Goal: Task Accomplishment & Management: Use online tool/utility

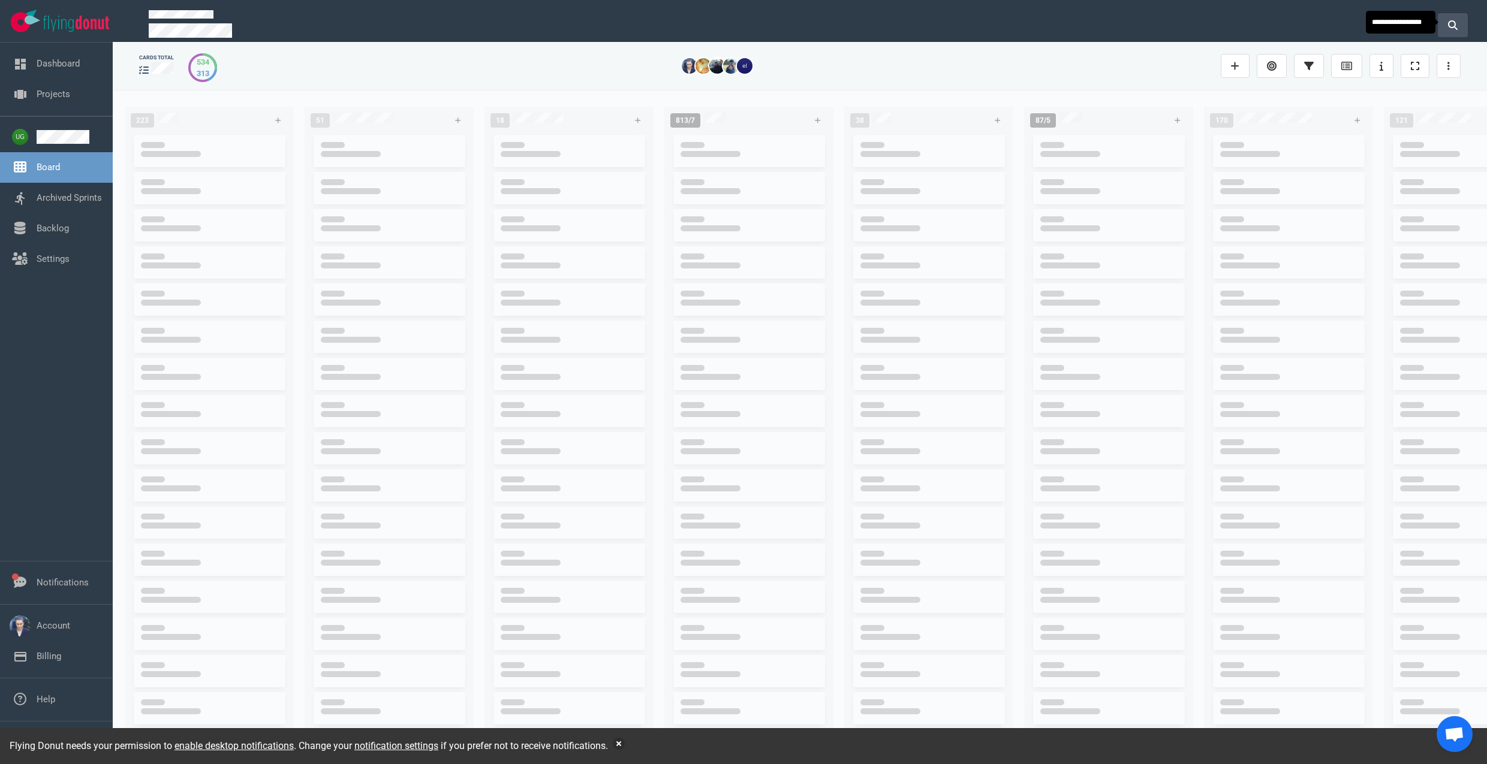
click at [1446, 22] on button at bounding box center [1452, 25] width 30 height 24
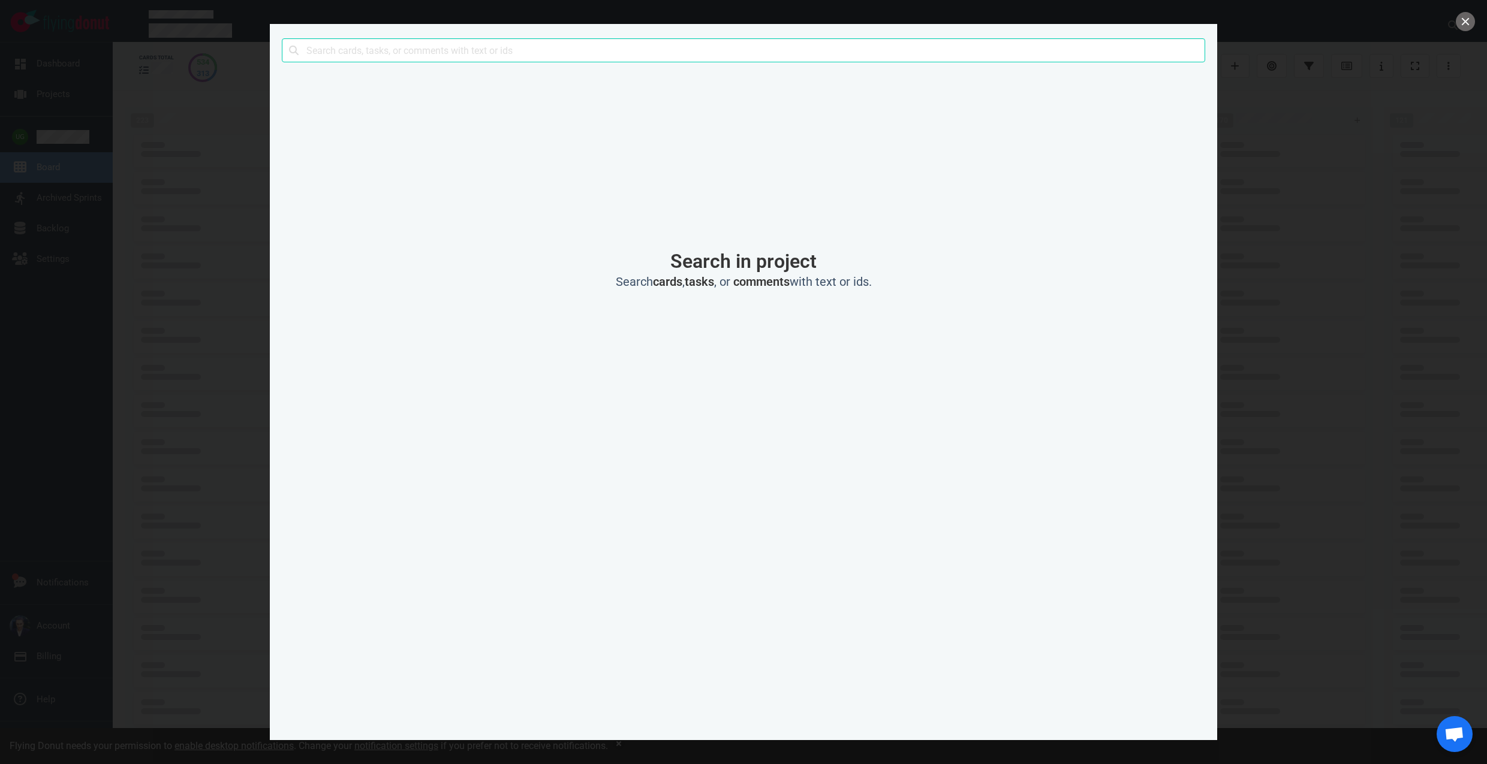
click at [1002, 54] on input "text" at bounding box center [743, 50] width 923 height 24
click button "Search" at bounding box center [0, 0] width 0 height 0
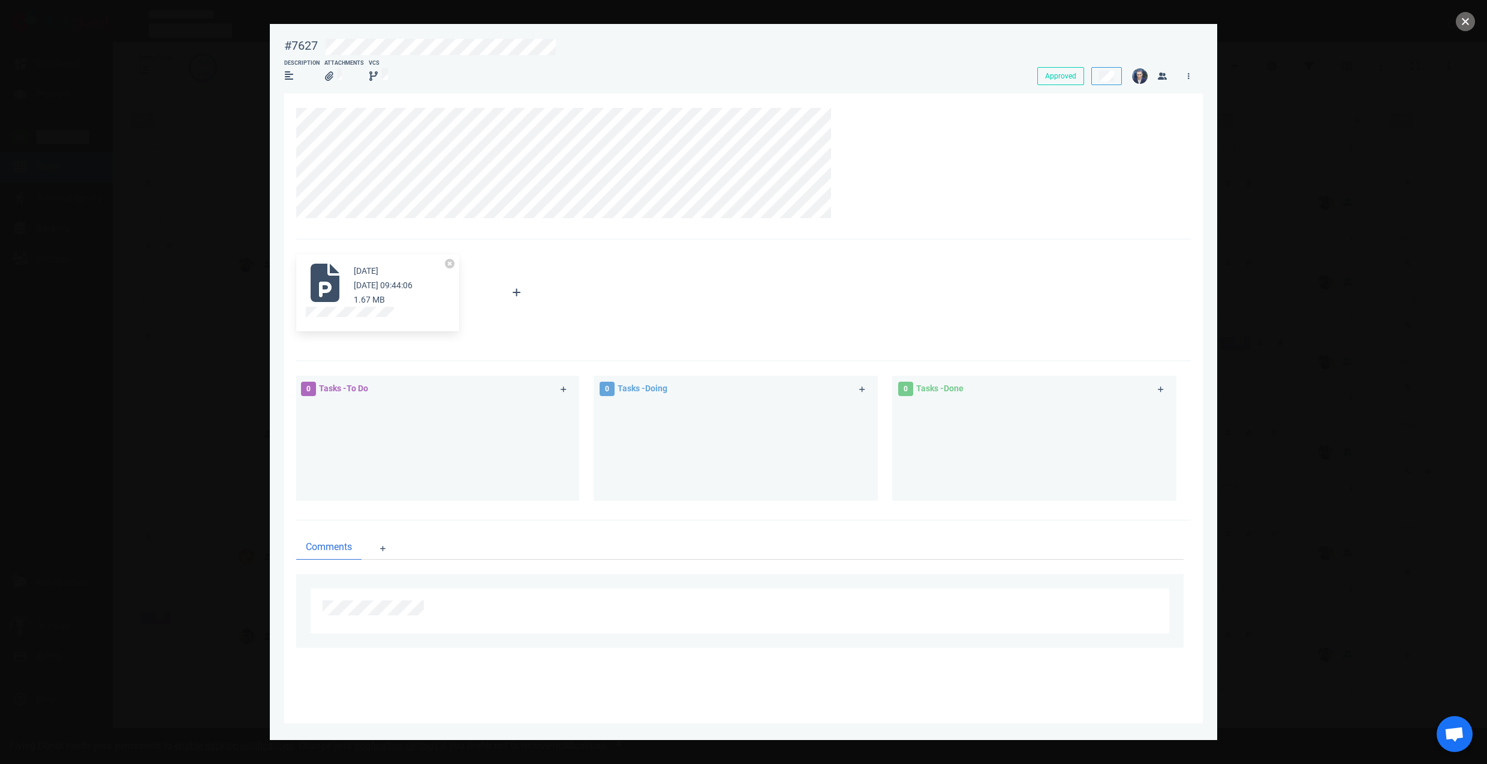
drag, startPoint x: 1458, startPoint y: 23, endPoint x: 1436, endPoint y: 22, distance: 21.6
click at [1458, 23] on button "close" at bounding box center [1464, 21] width 19 height 19
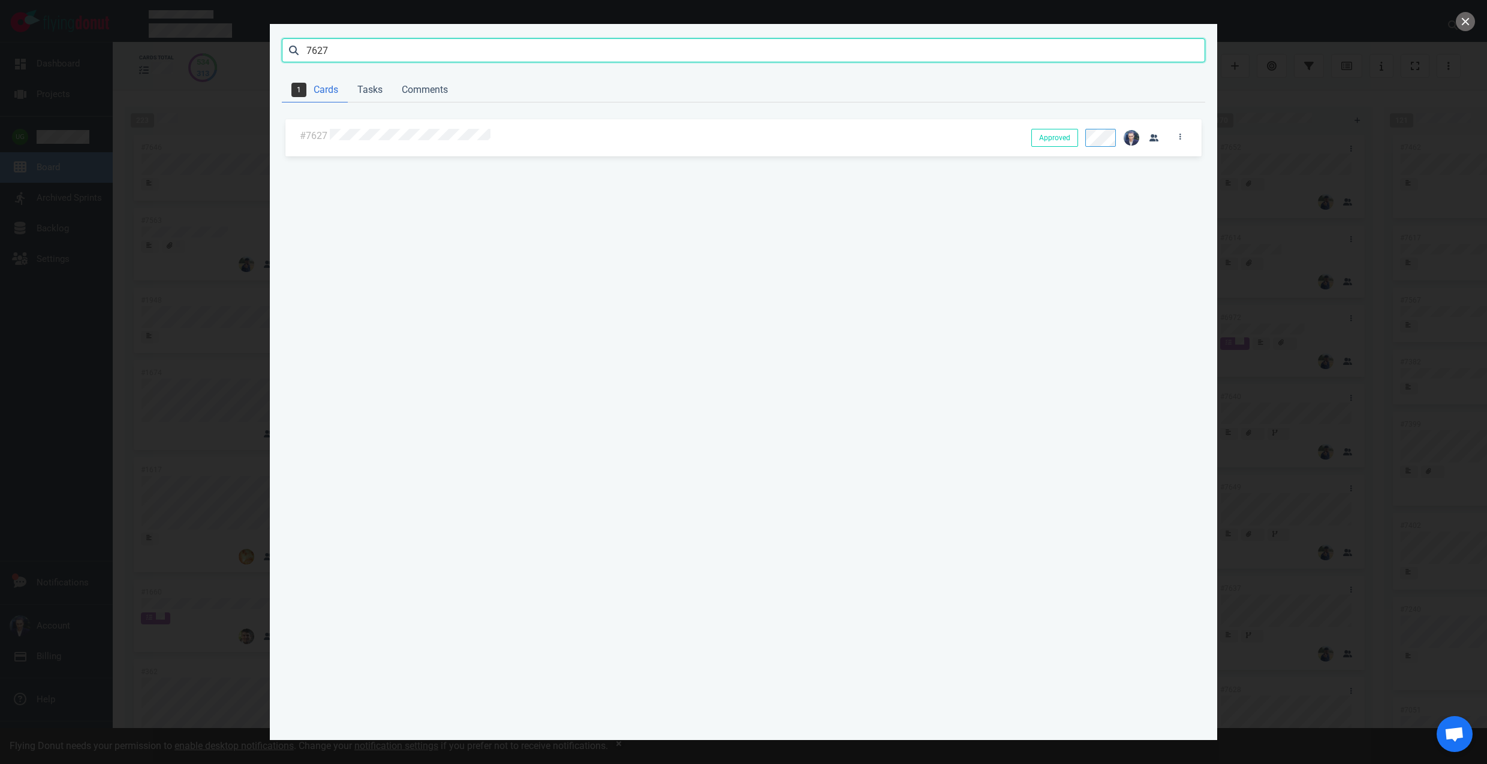
click at [475, 49] on input "7627" at bounding box center [743, 50] width 923 height 24
click button "Search" at bounding box center [0, 0] width 0 height 0
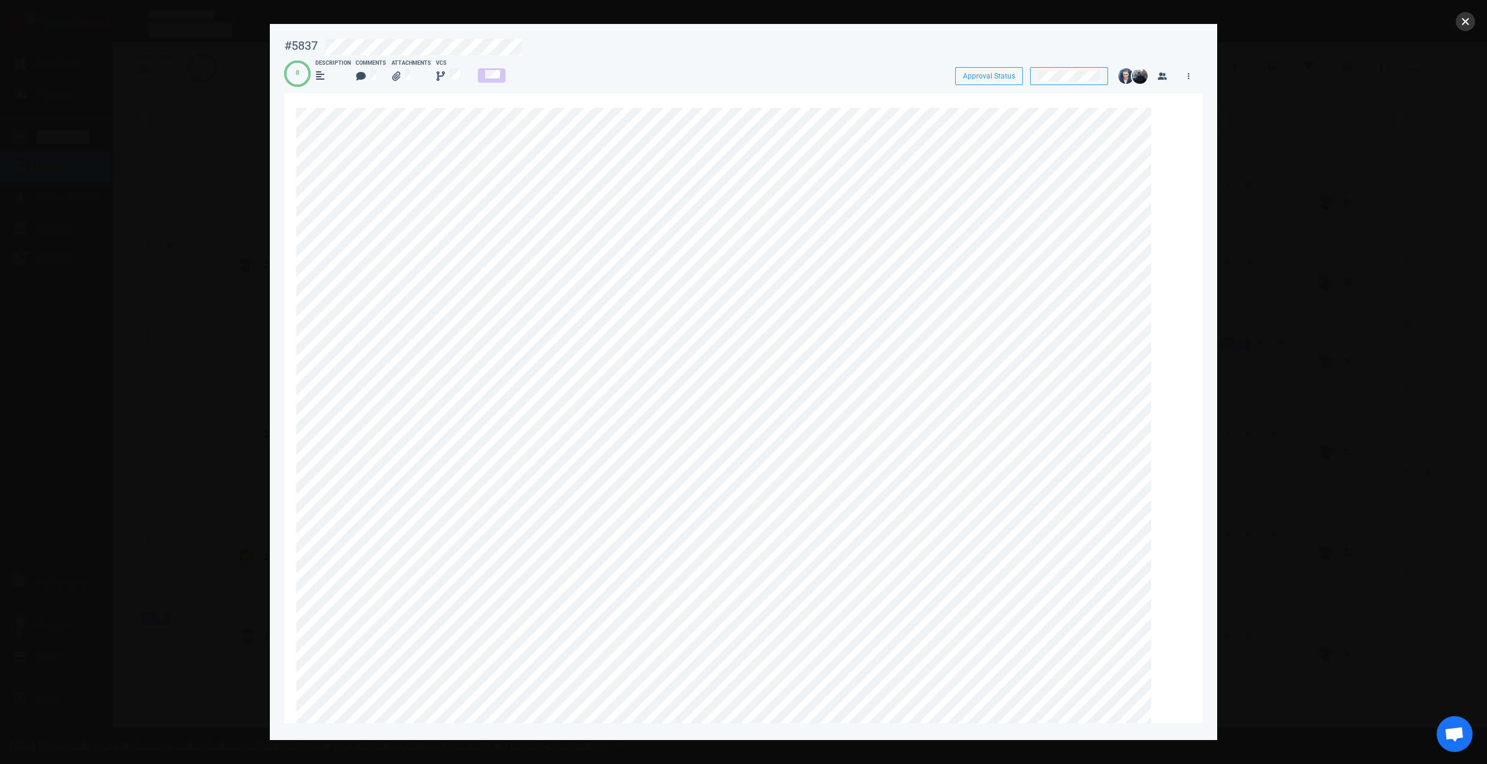
click at [1468, 22] on button "close" at bounding box center [1464, 21] width 19 height 19
click at [1460, 20] on button "close" at bounding box center [1464, 21] width 19 height 19
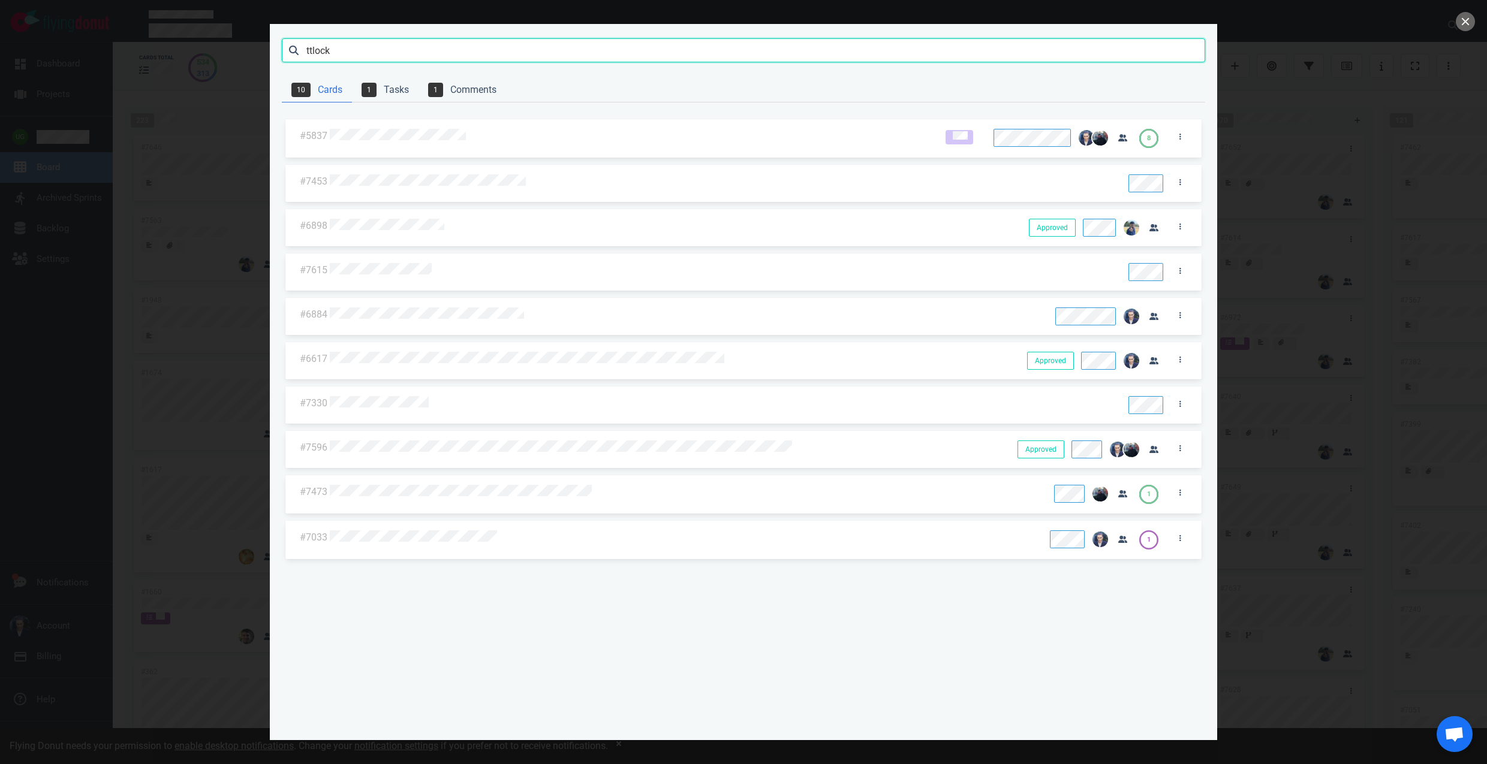
click at [325, 52] on input "ttlock" at bounding box center [743, 50] width 923 height 24
paste input "7647"
click button "Search" at bounding box center [0, 0] width 0 height 0
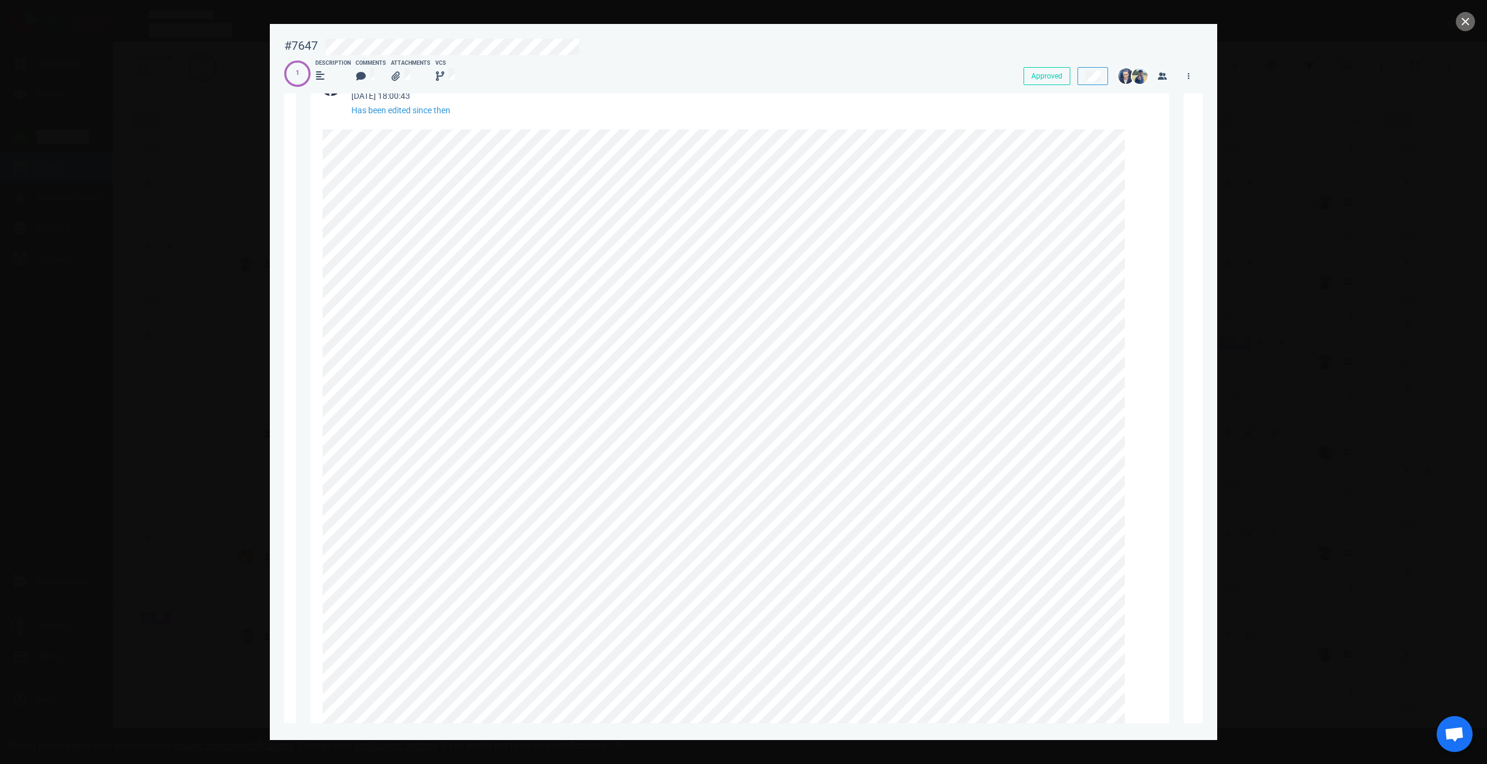
scroll to position [838, 0]
click at [1133, 178] on icon at bounding box center [1136, 177] width 7 height 7
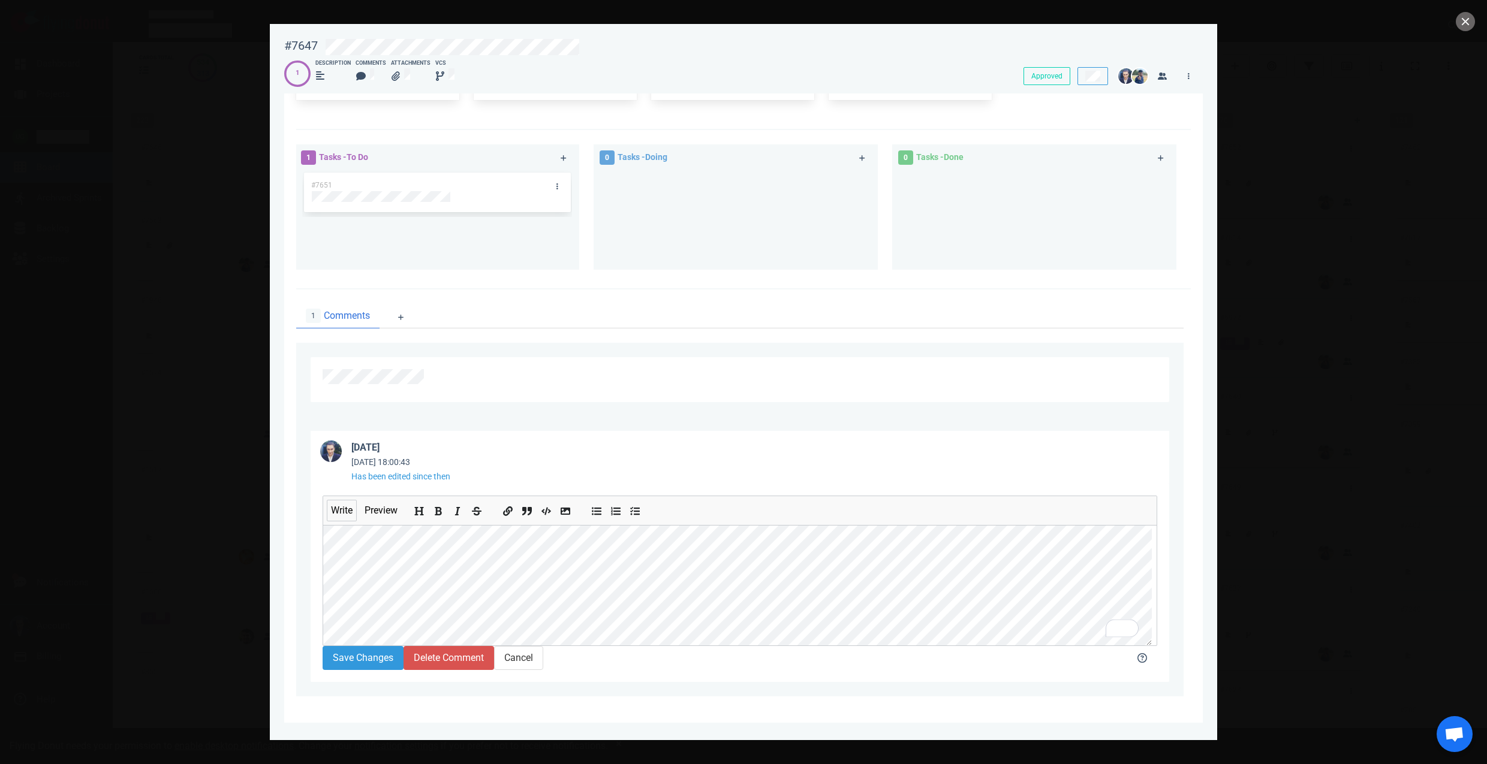
scroll to position [301, 0]
click at [463, 507] on icon "Add italic text" at bounding box center [458, 512] width 10 height 10
click at [381, 658] on button "Save Changes" at bounding box center [362, 658] width 81 height 24
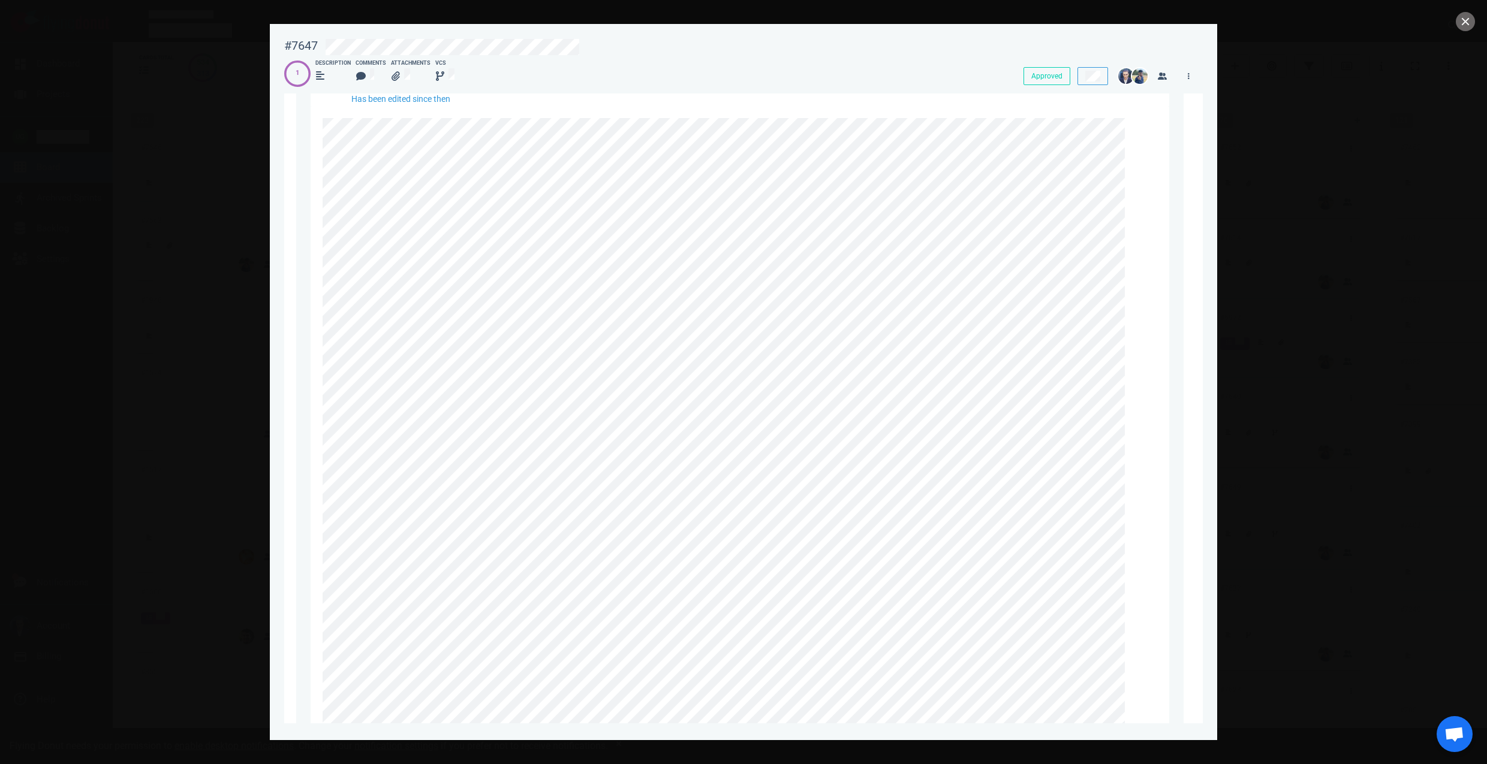
scroll to position [858, 0]
click at [1135, 158] on icon at bounding box center [1136, 157] width 7 height 7
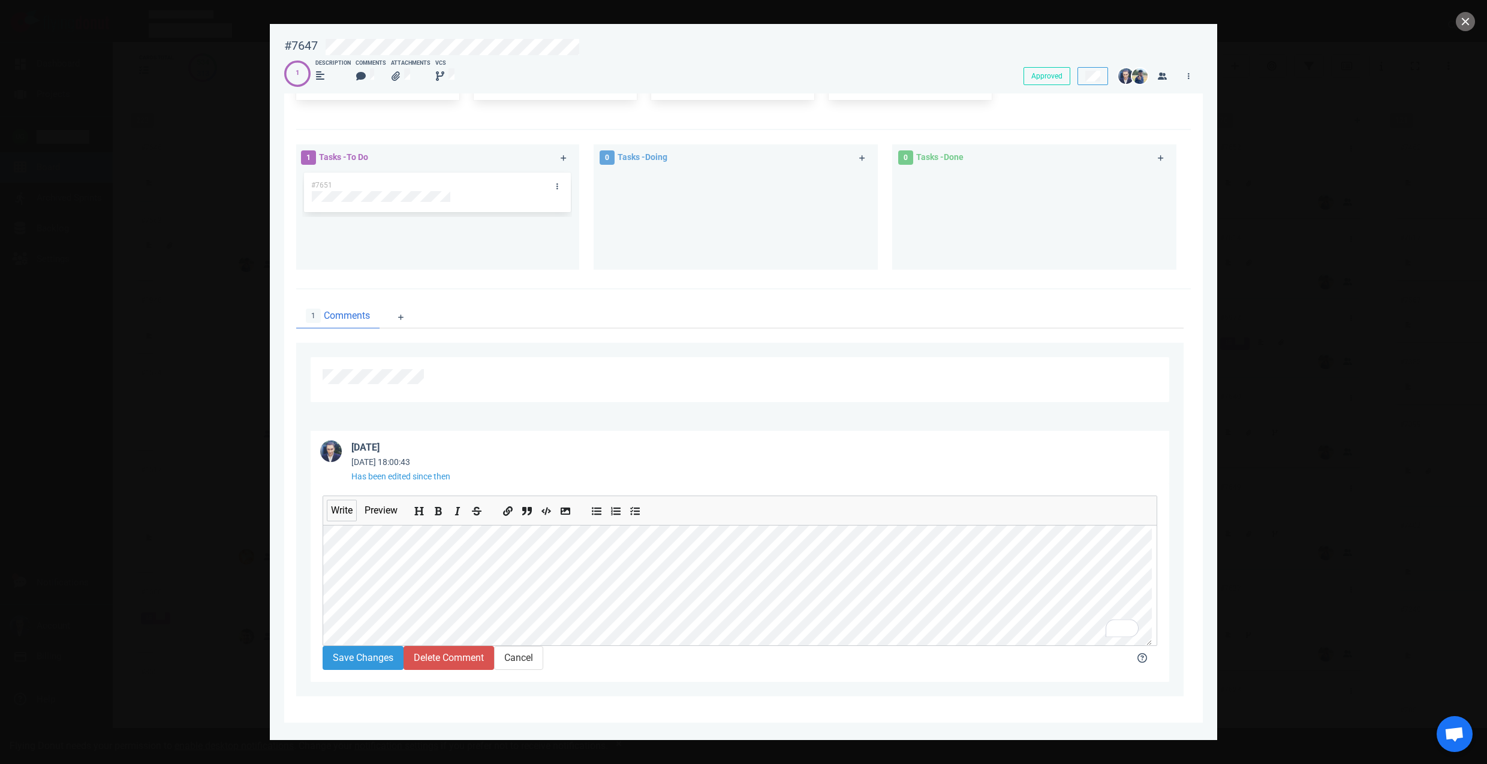
scroll to position [0, 0]
click at [374, 652] on button "Save Changes" at bounding box center [362, 658] width 81 height 24
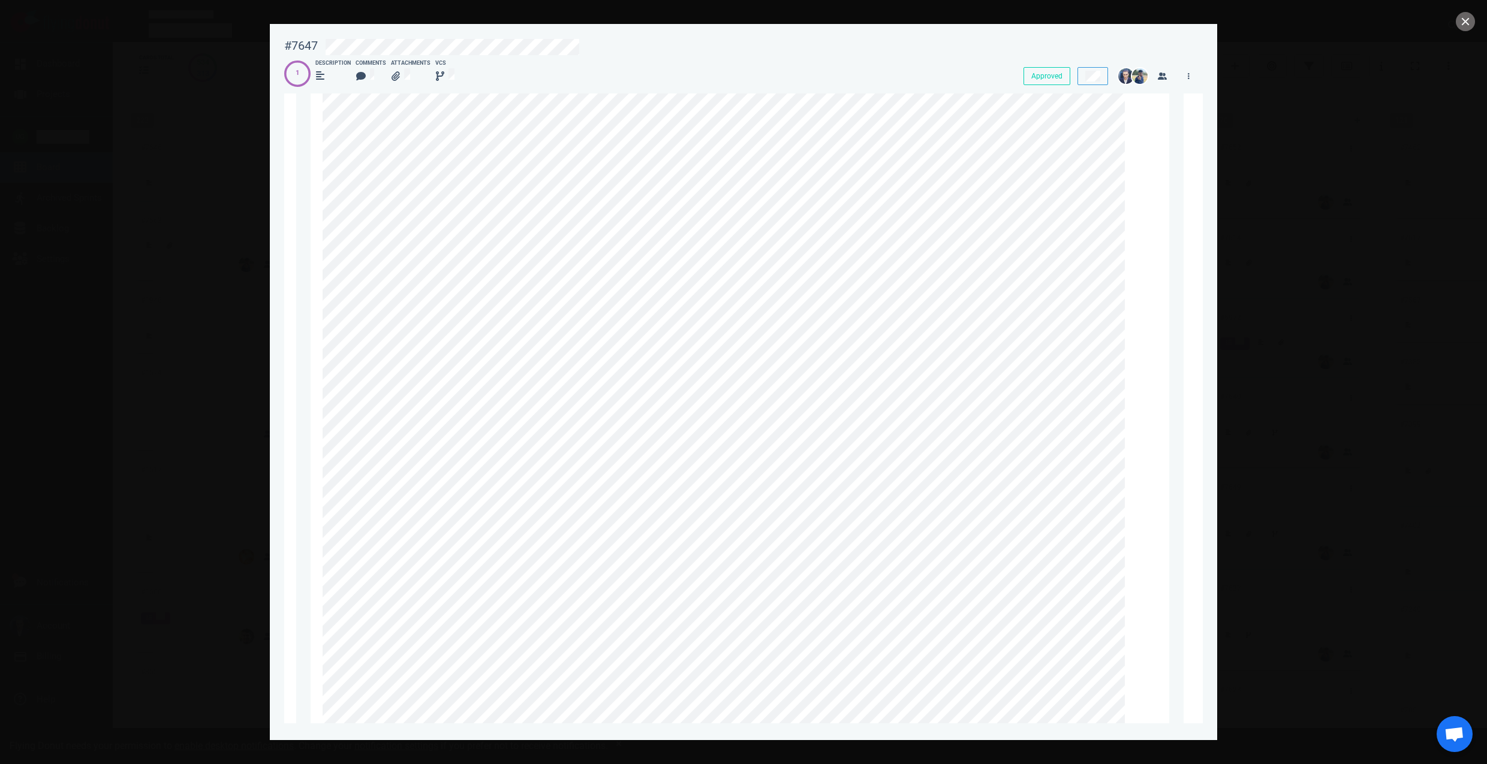
scroll to position [939, 0]
click at [1466, 23] on button "close" at bounding box center [1464, 21] width 19 height 19
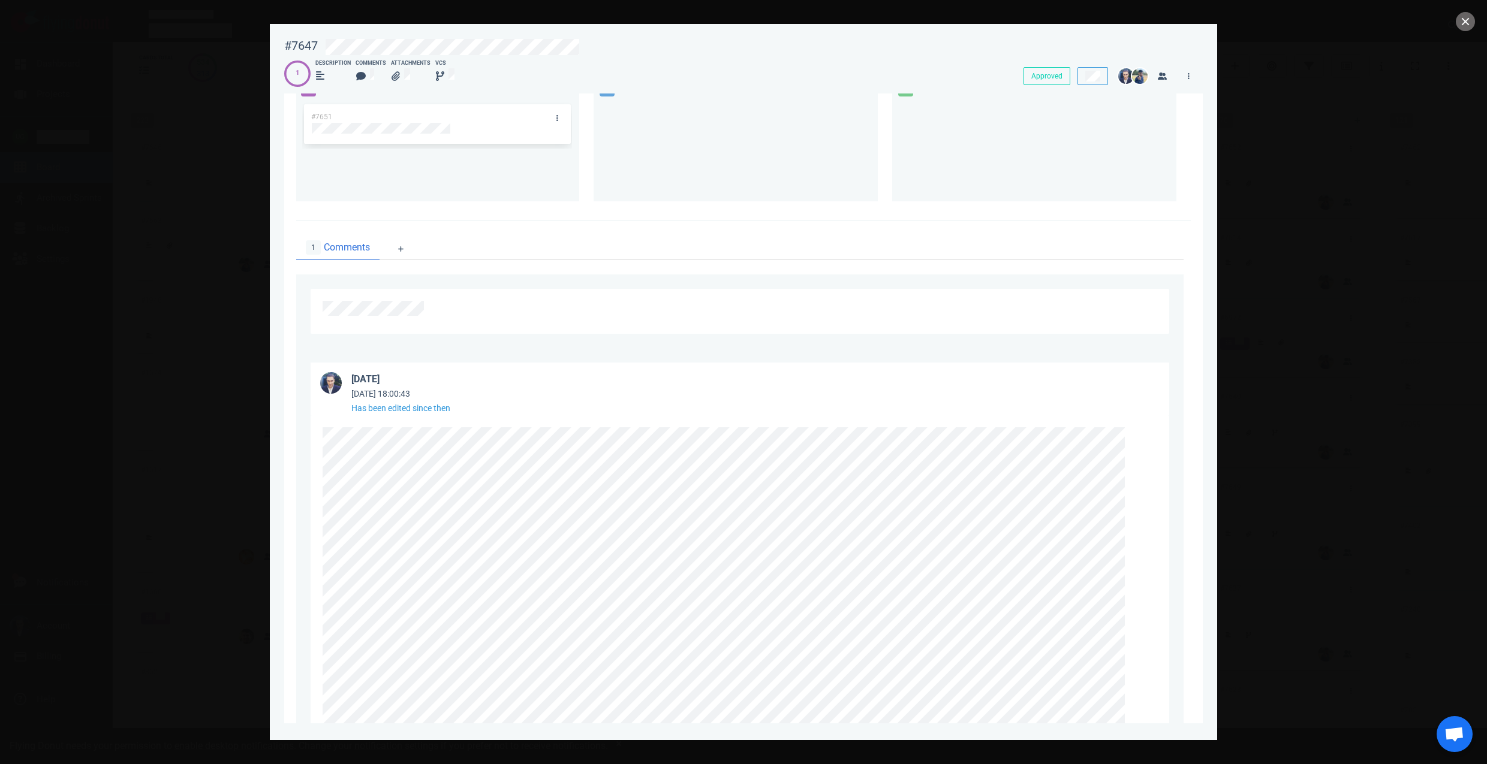
scroll to position [703, 0]
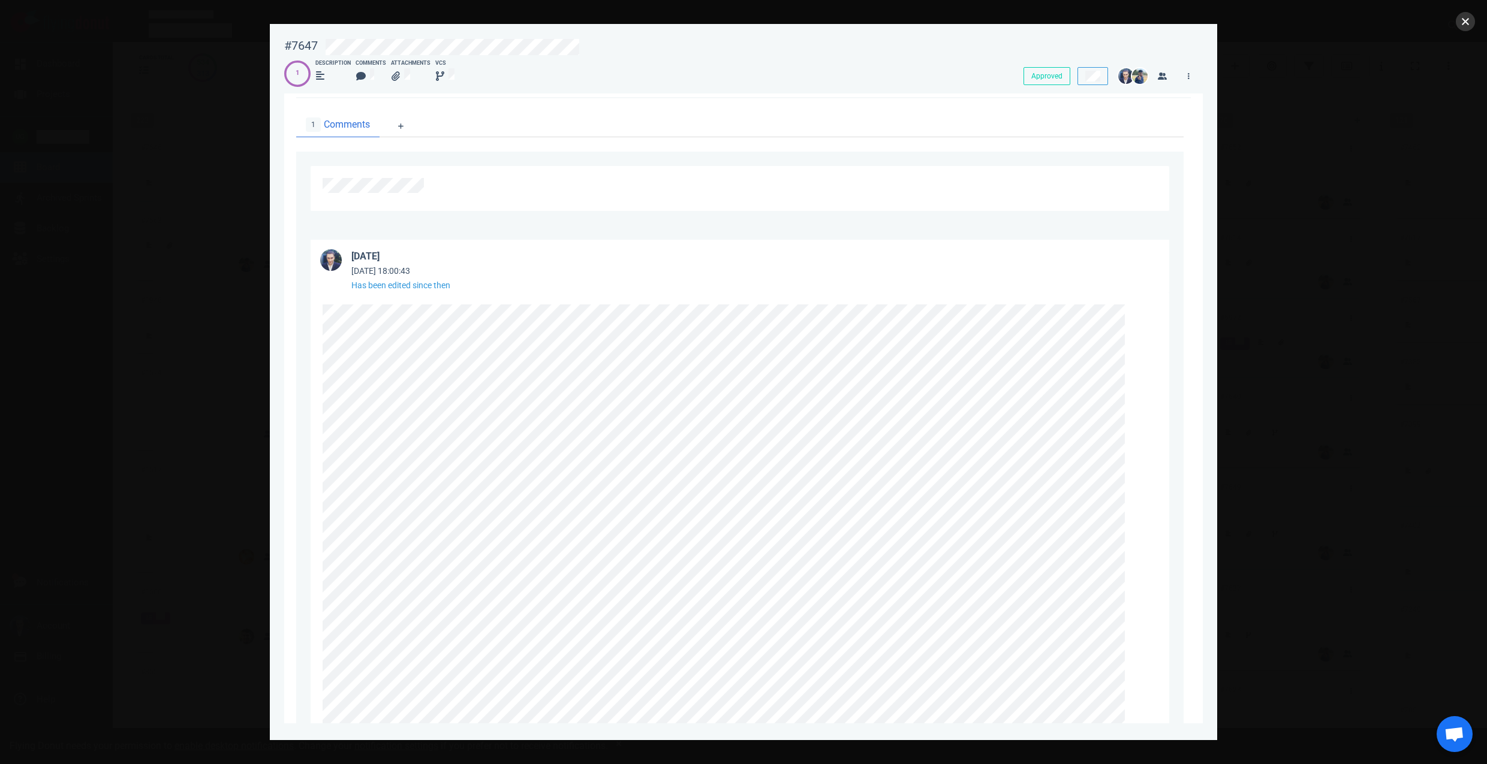
click at [1469, 22] on button "close" at bounding box center [1464, 21] width 19 height 19
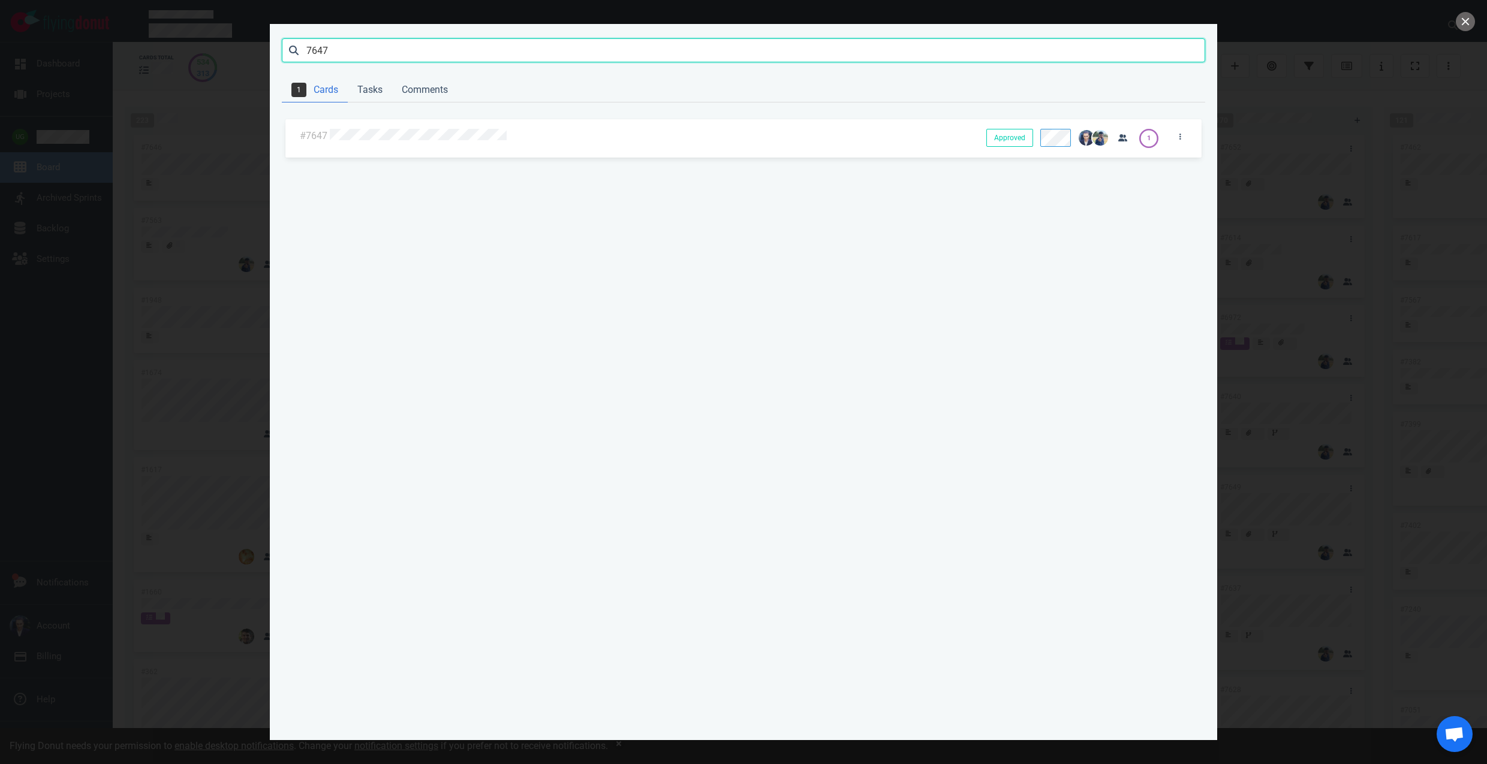
click at [338, 53] on input "7647" at bounding box center [743, 50] width 923 height 24
type input "7579"
click button "Search" at bounding box center [0, 0] width 0 height 0
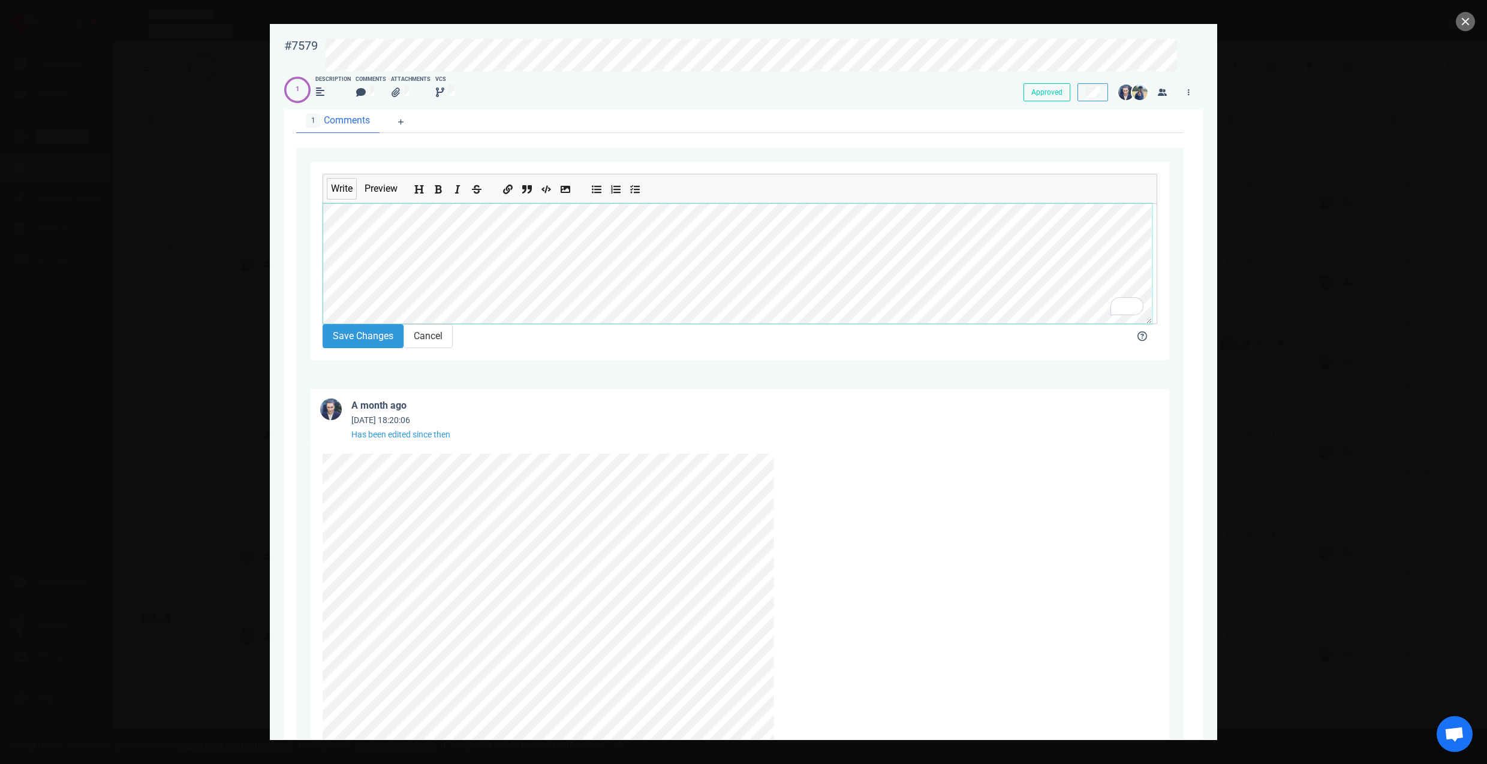
scroll to position [43, 0]
click at [299, 245] on div "Write Preview Save Changes Cancel" at bounding box center [739, 260] width 887 height 227
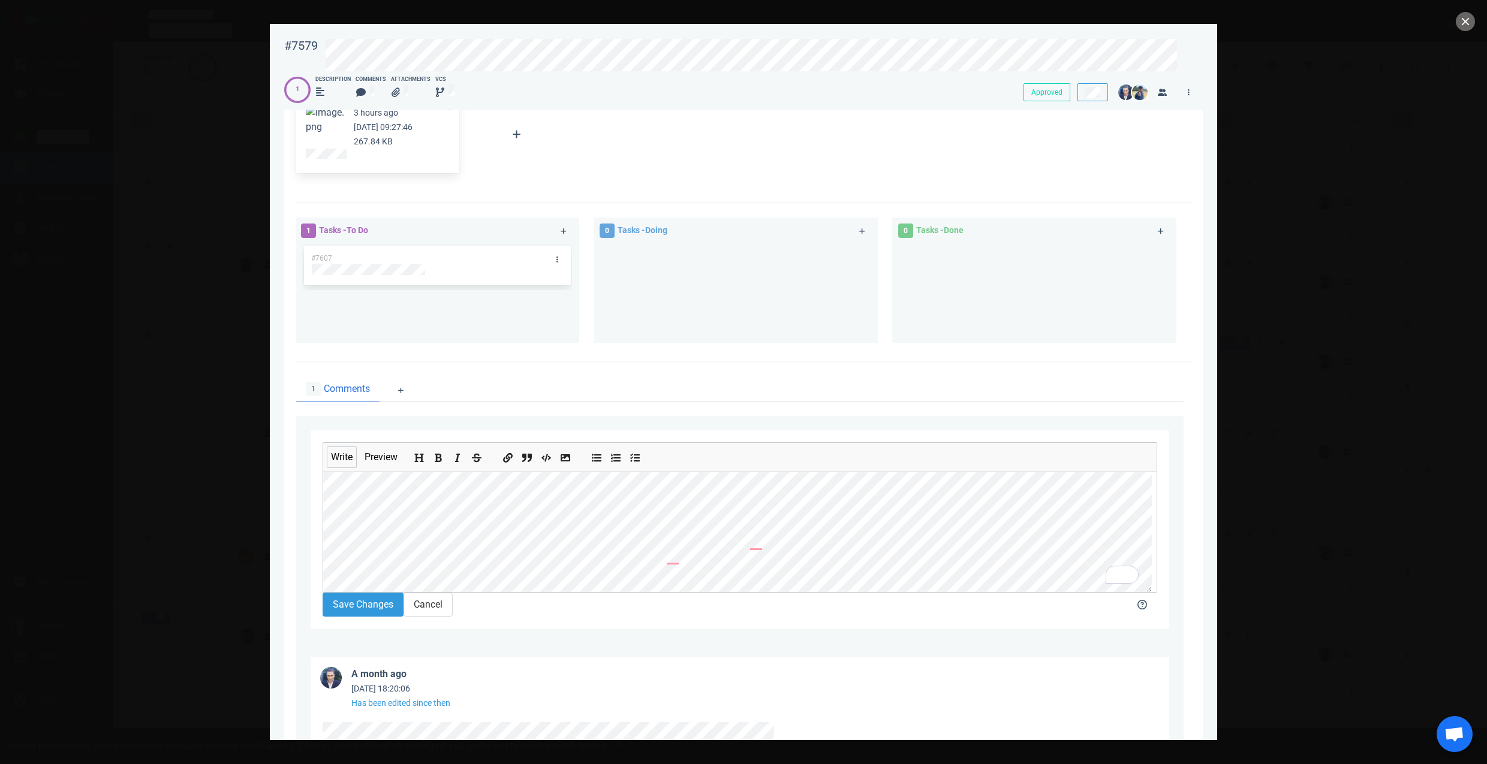
scroll to position [219, 0]
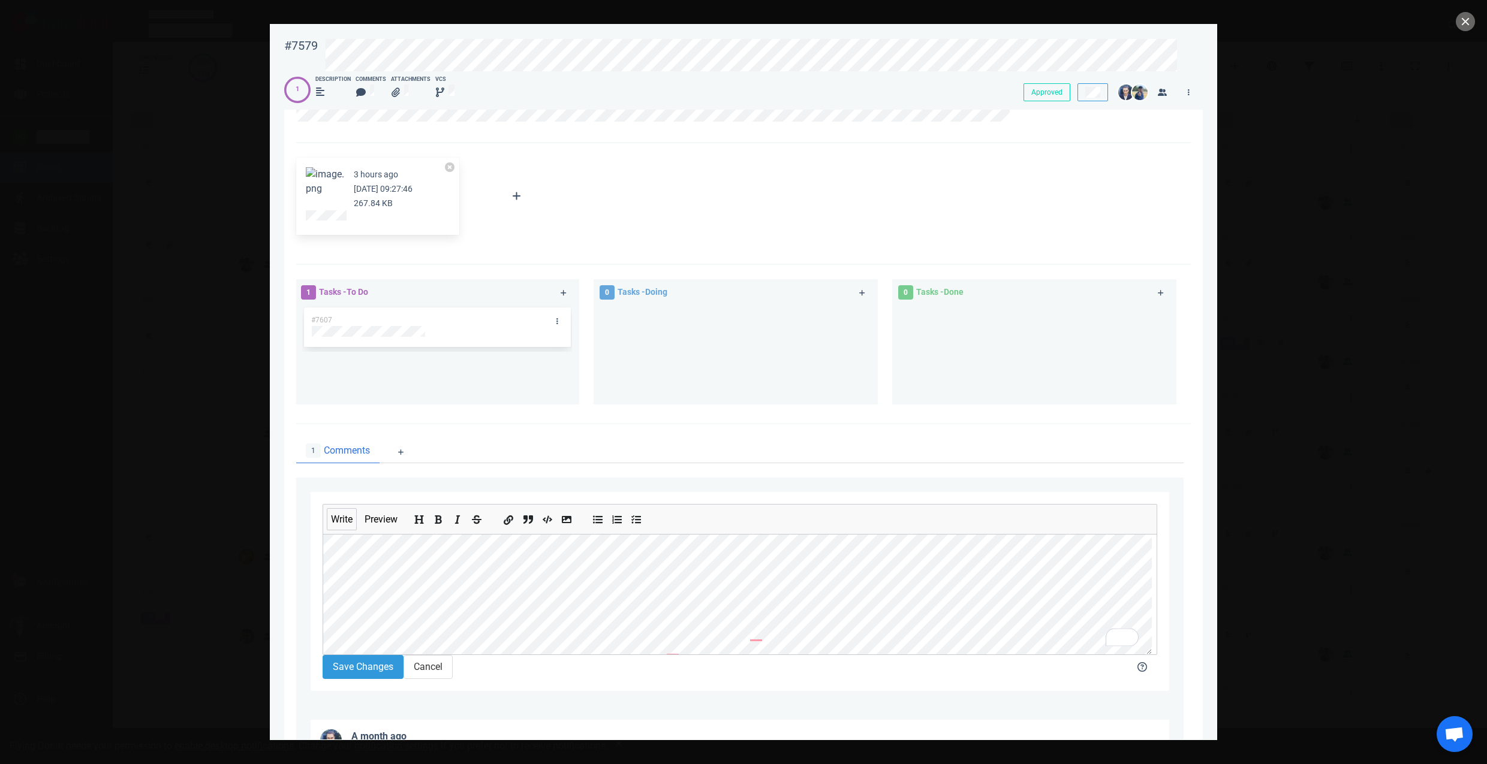
click at [511, 523] on icon "Add a link" at bounding box center [509, 520] width 10 height 10
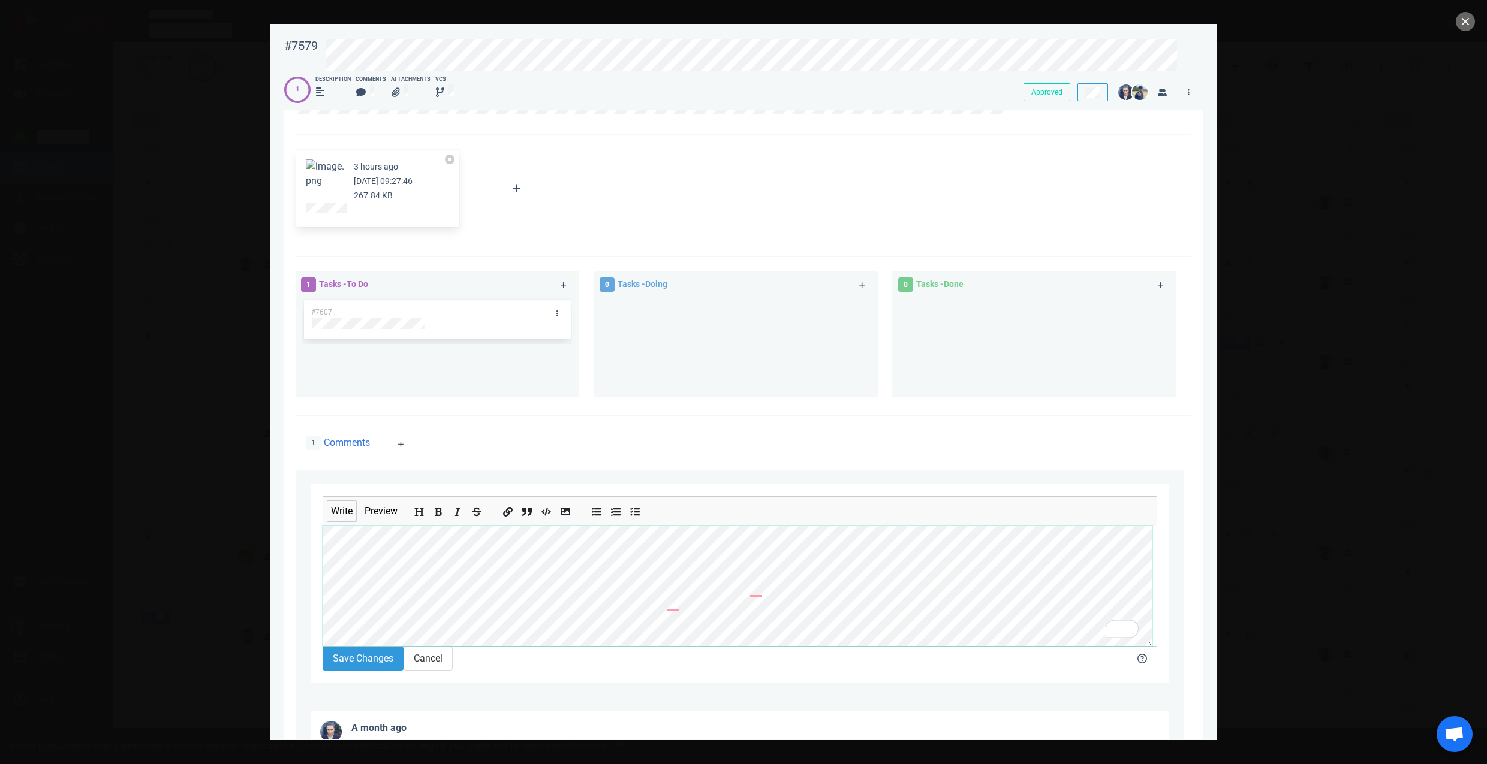
scroll to position [57, 0]
click at [354, 668] on button "Save Changes" at bounding box center [362, 659] width 81 height 24
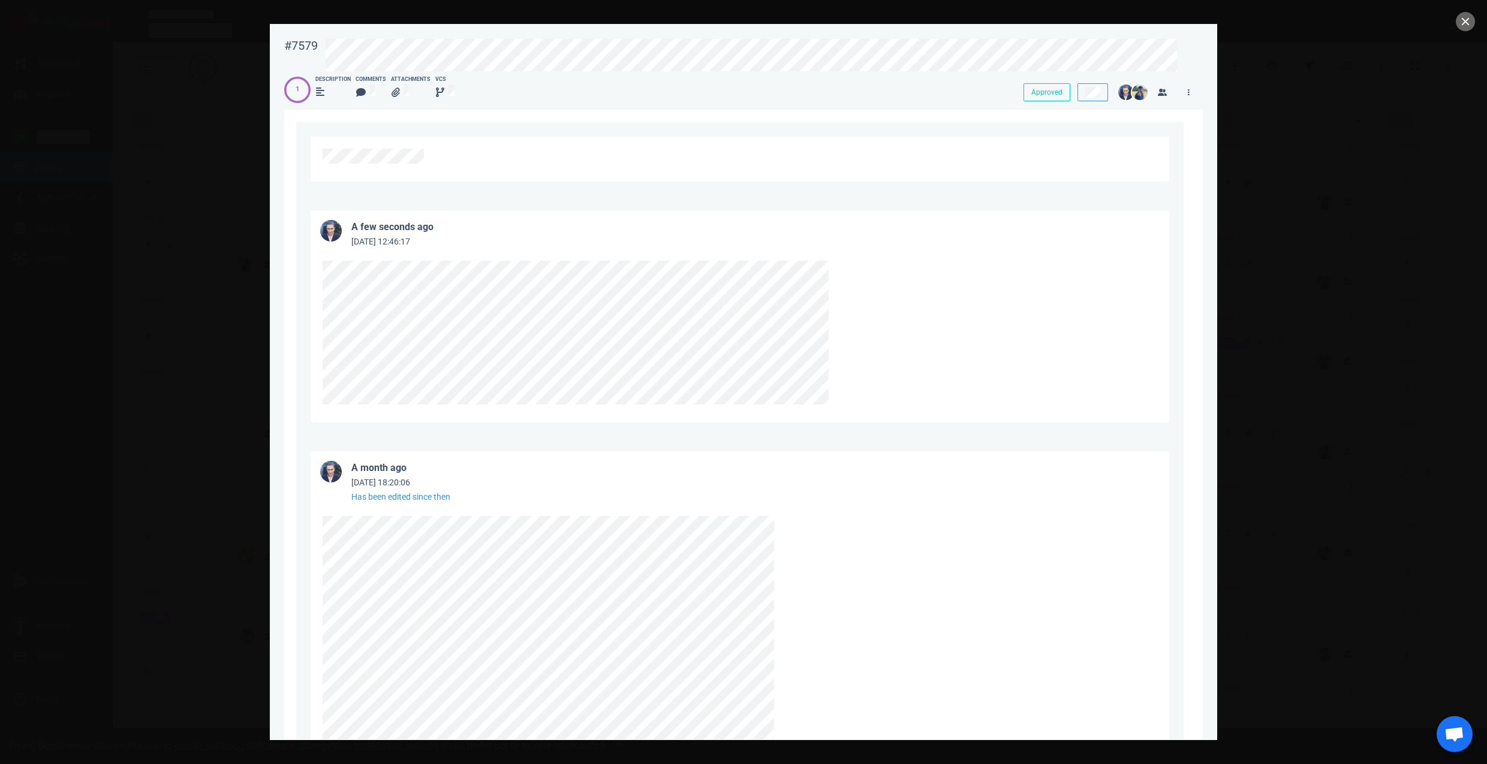
scroll to position [582, 0]
click at [837, 261] on icon at bounding box center [840, 261] width 7 height 7
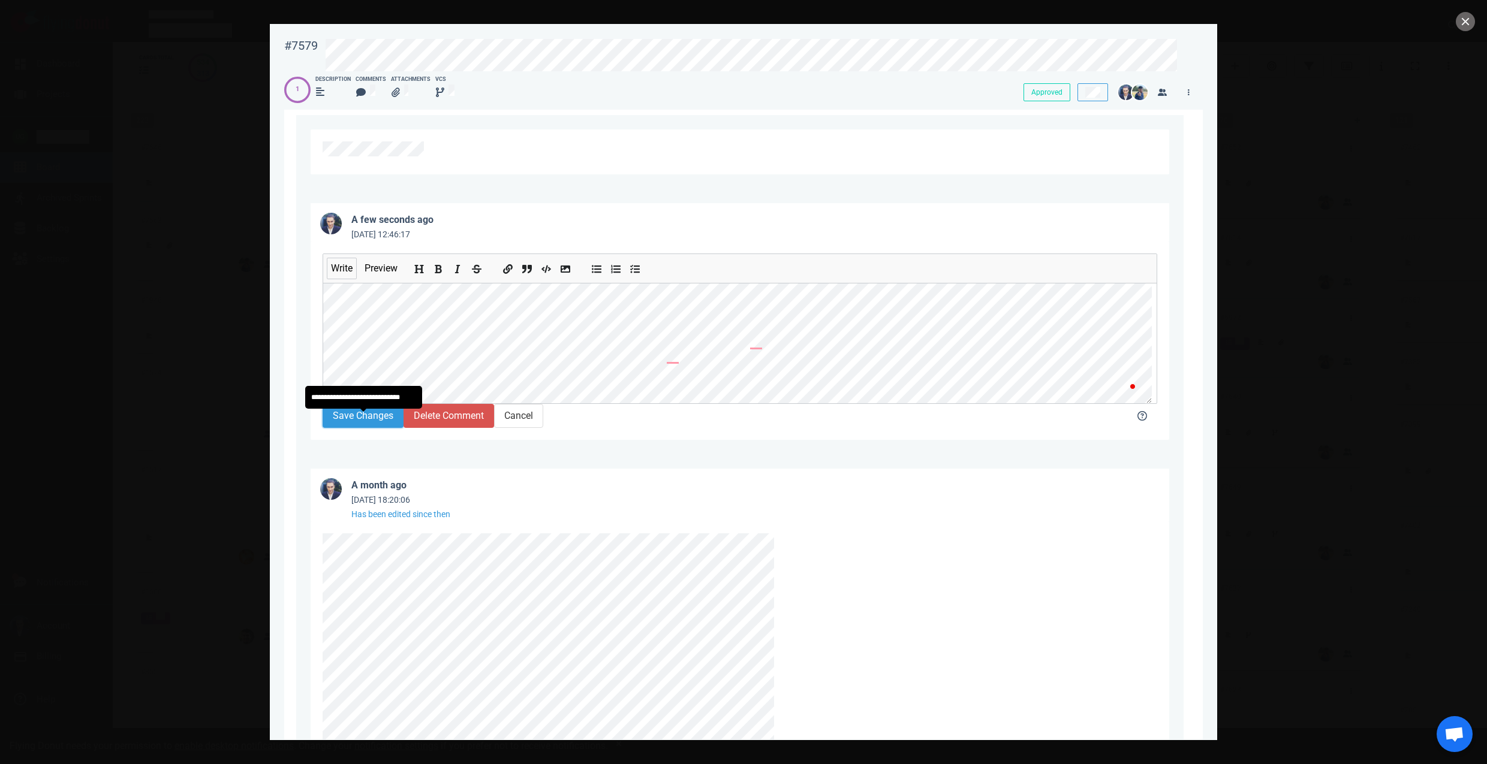
click at [365, 424] on button "Save Changes" at bounding box center [362, 416] width 81 height 24
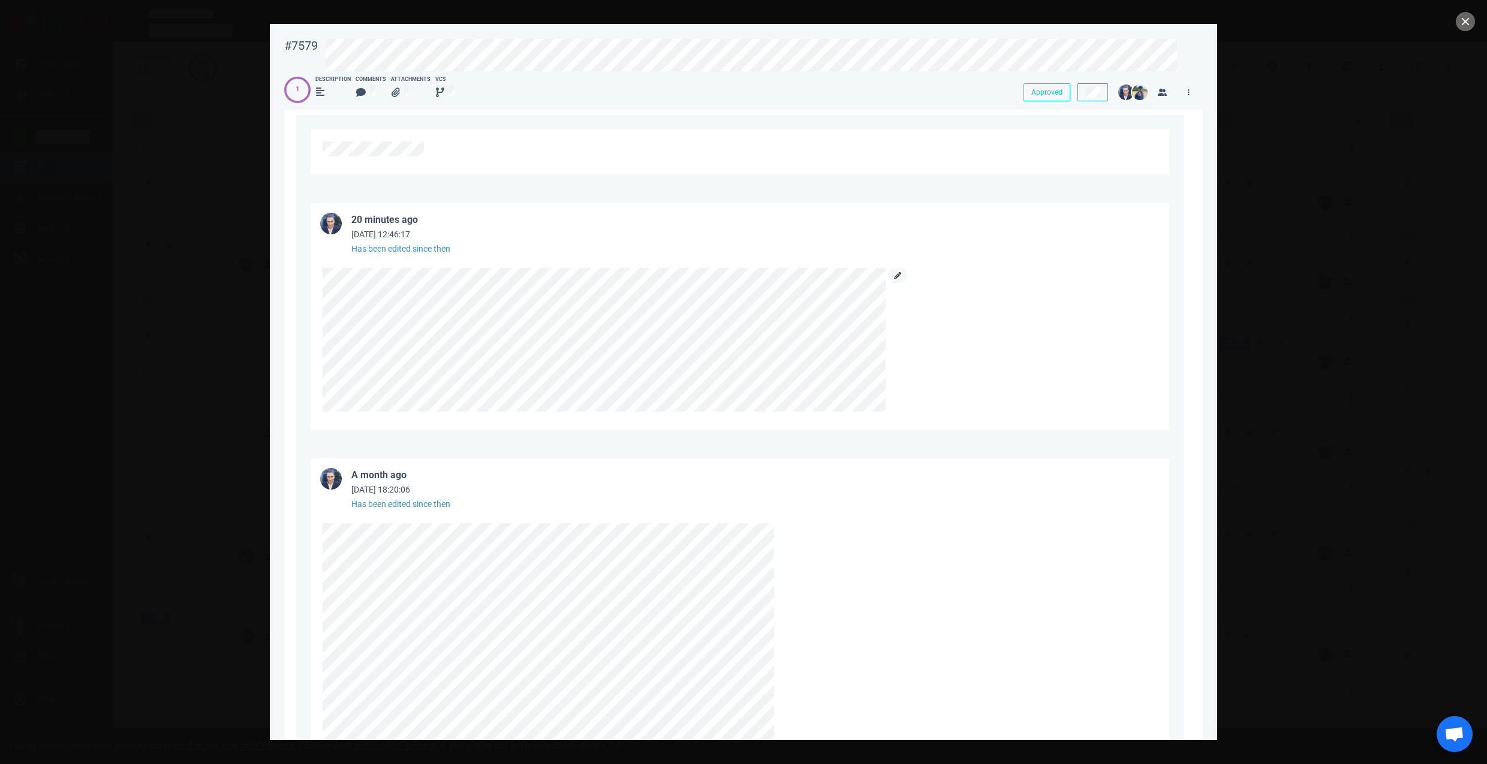
click at [900, 278] on icon at bounding box center [897, 275] width 7 height 7
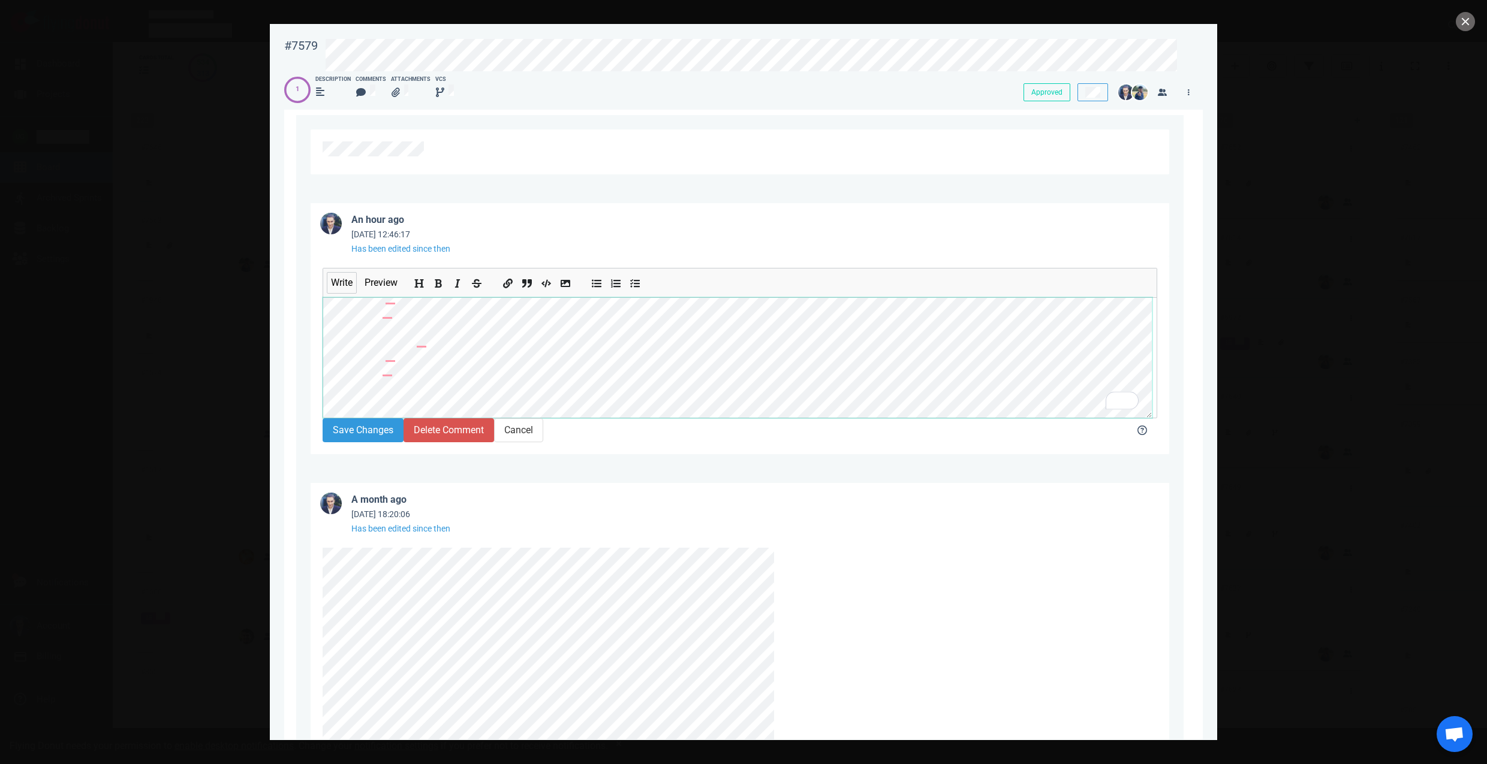
scroll to position [384, 0]
click at [322, 322] on div "#7579 Approved 1 Description Comments Attachments VCS Approved 4 hours ago [DAT…" at bounding box center [743, 382] width 947 height 716
click at [361, 432] on button "Save Changes" at bounding box center [362, 430] width 81 height 24
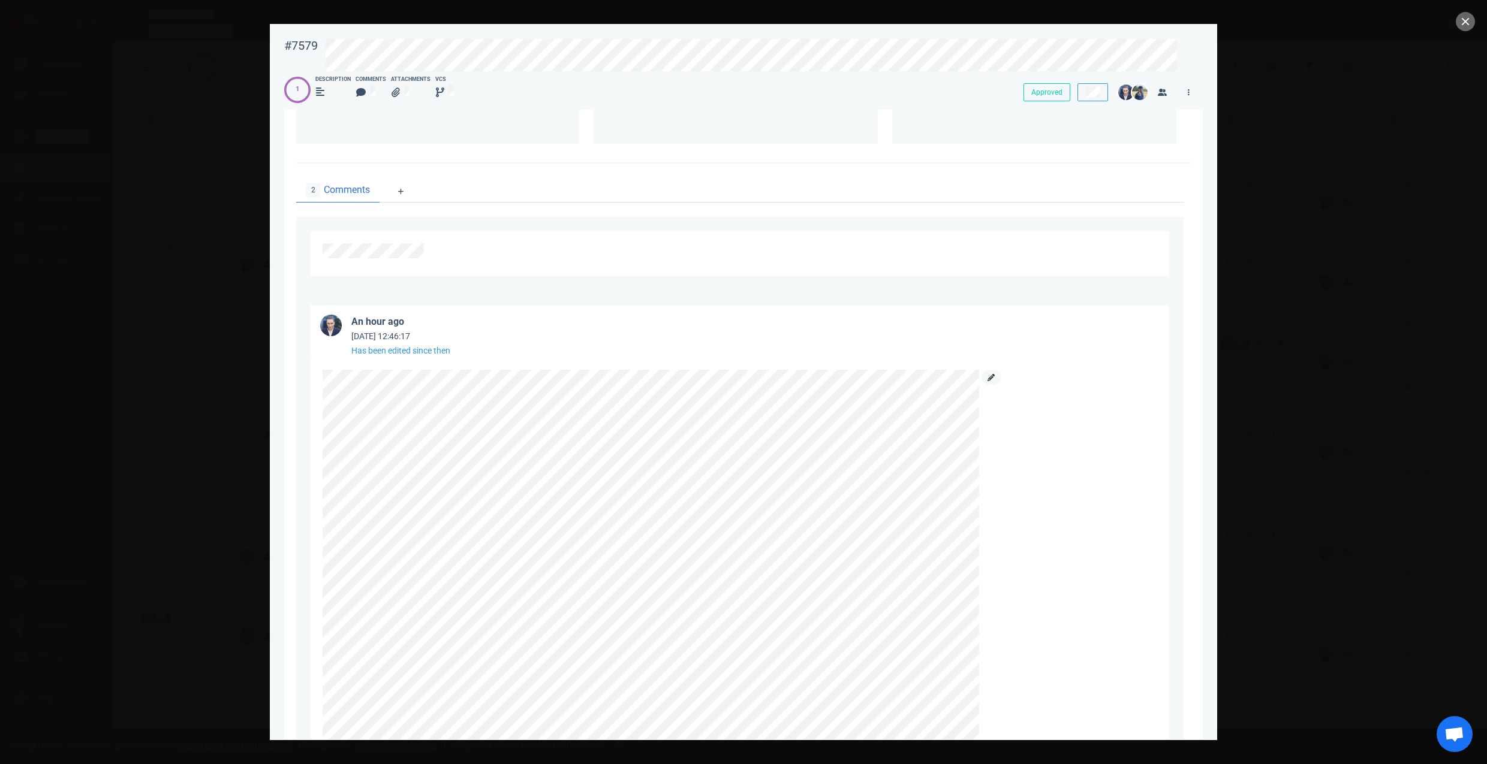
click at [990, 376] on icon at bounding box center [990, 377] width 7 height 7
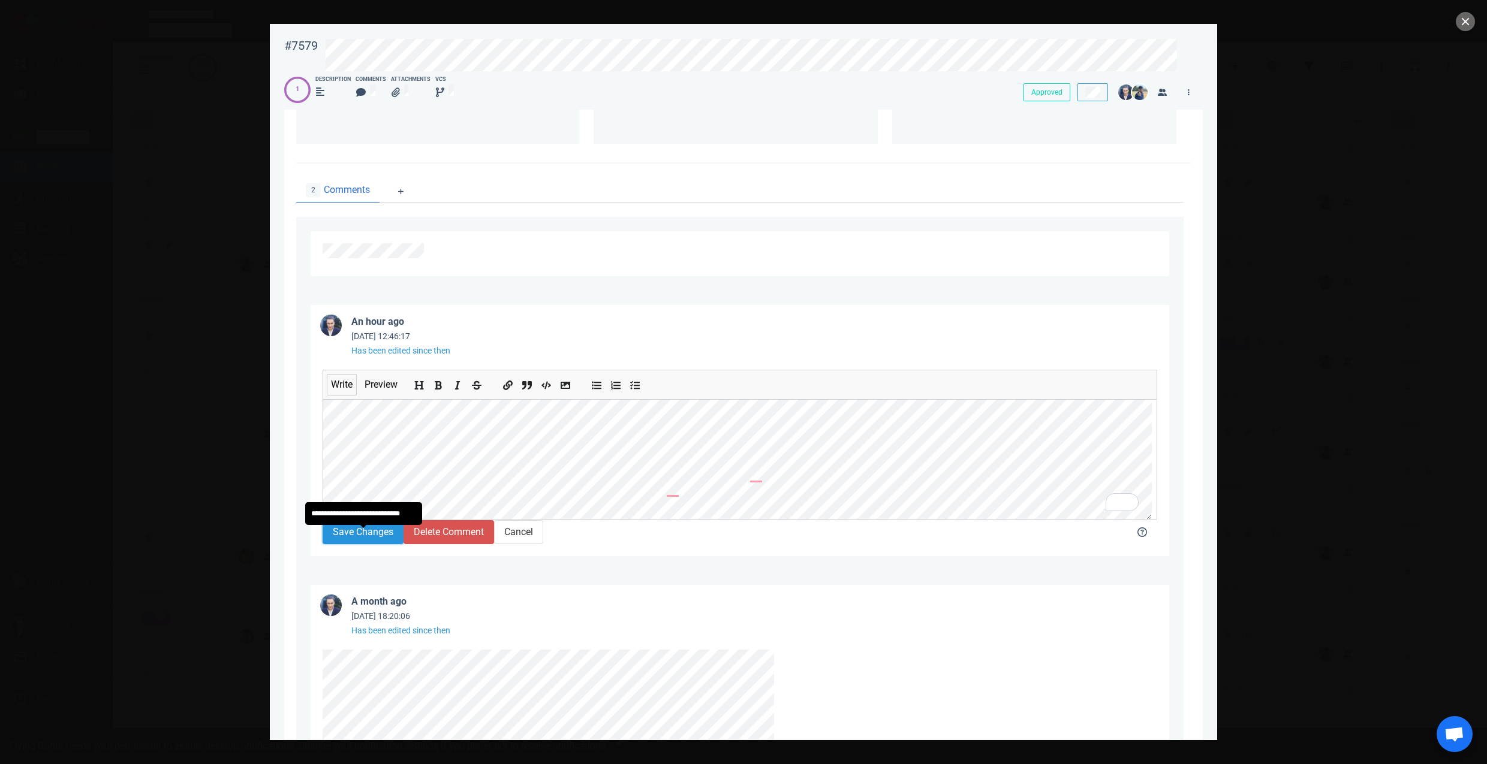
click at [373, 544] on button "Save Changes" at bounding box center [362, 532] width 81 height 24
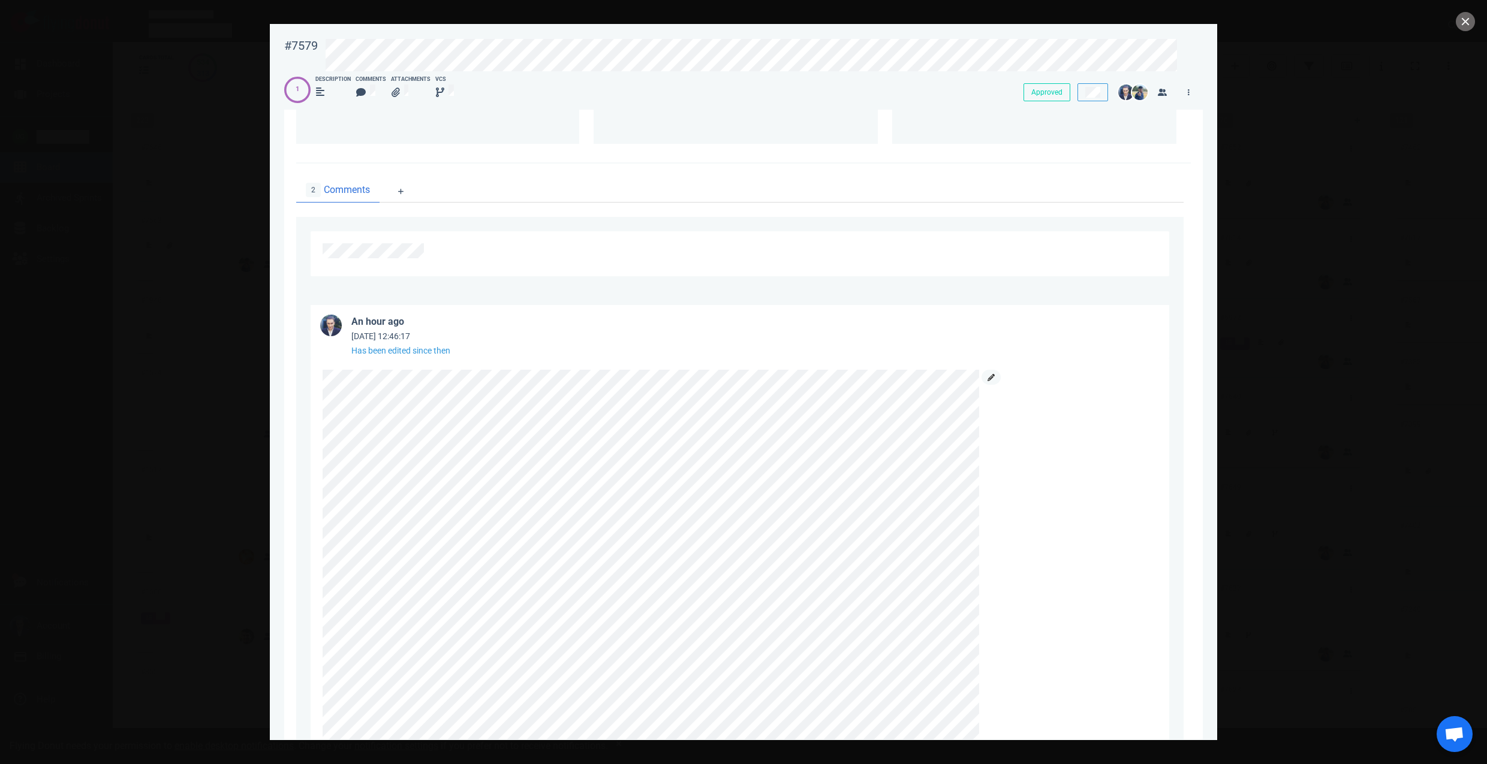
click at [986, 381] on link at bounding box center [990, 377] width 19 height 15
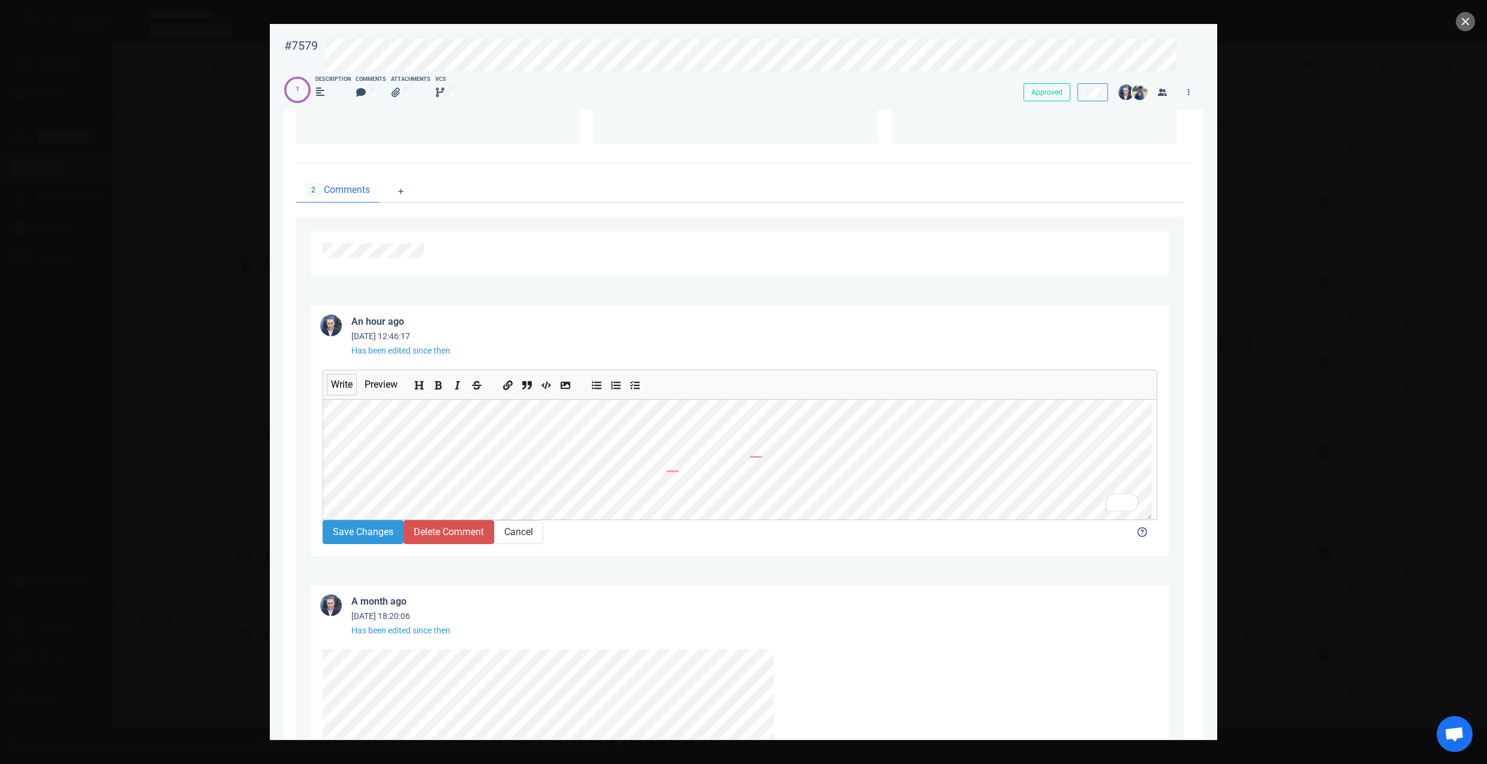
scroll to position [63, 0]
click at [363, 538] on button "Save Changes" at bounding box center [362, 532] width 81 height 24
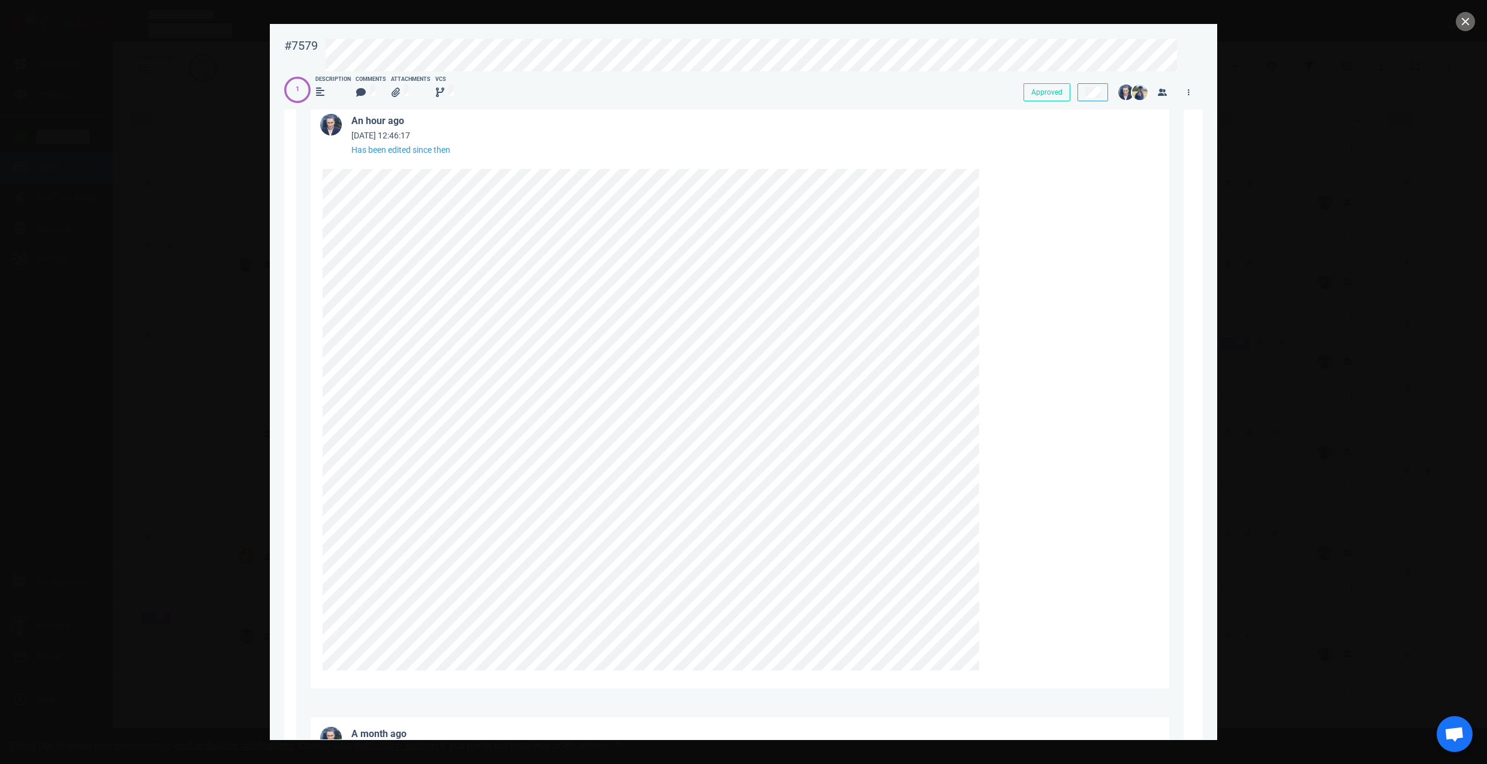
scroll to position [704, 0]
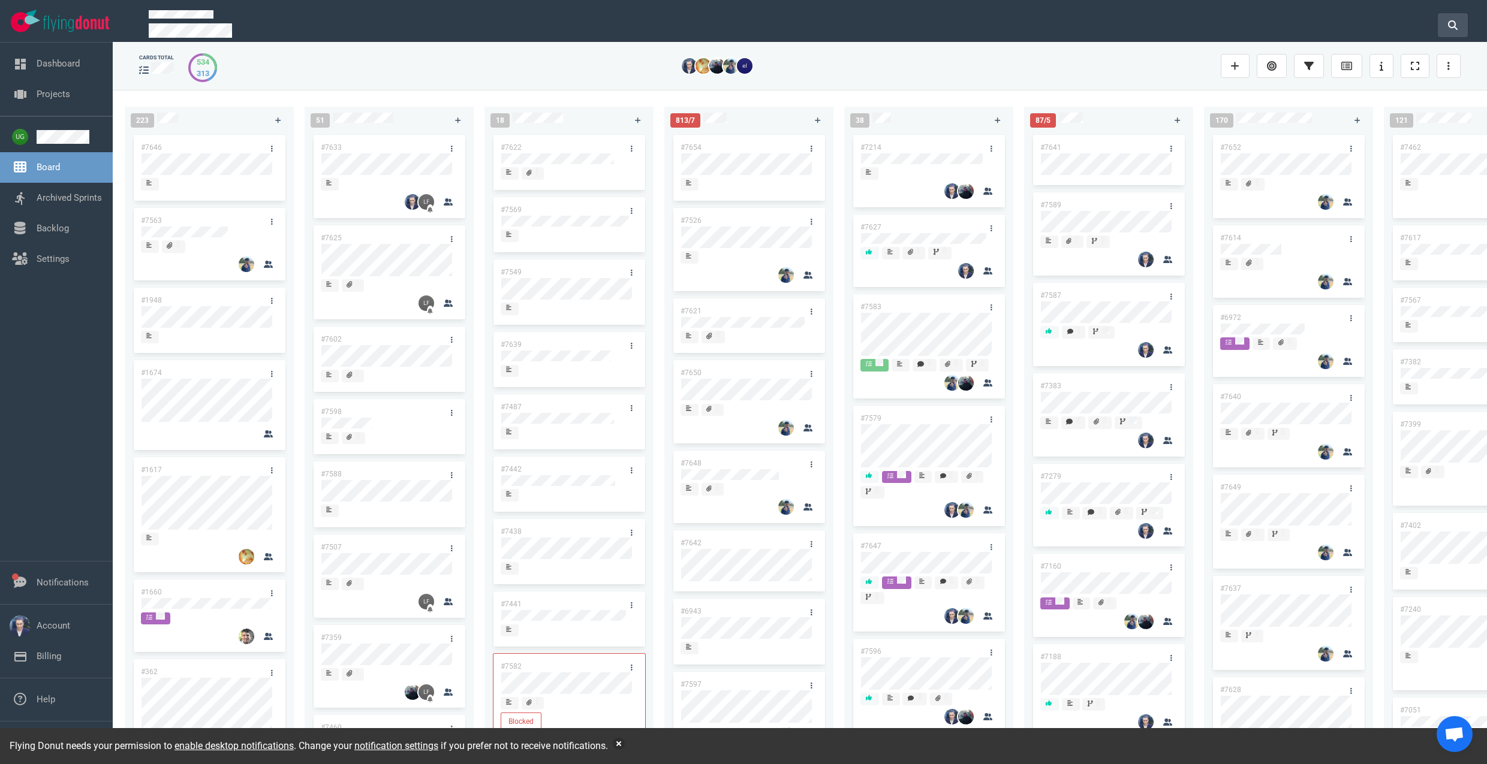
click at [1451, 16] on button at bounding box center [1452, 25] width 30 height 24
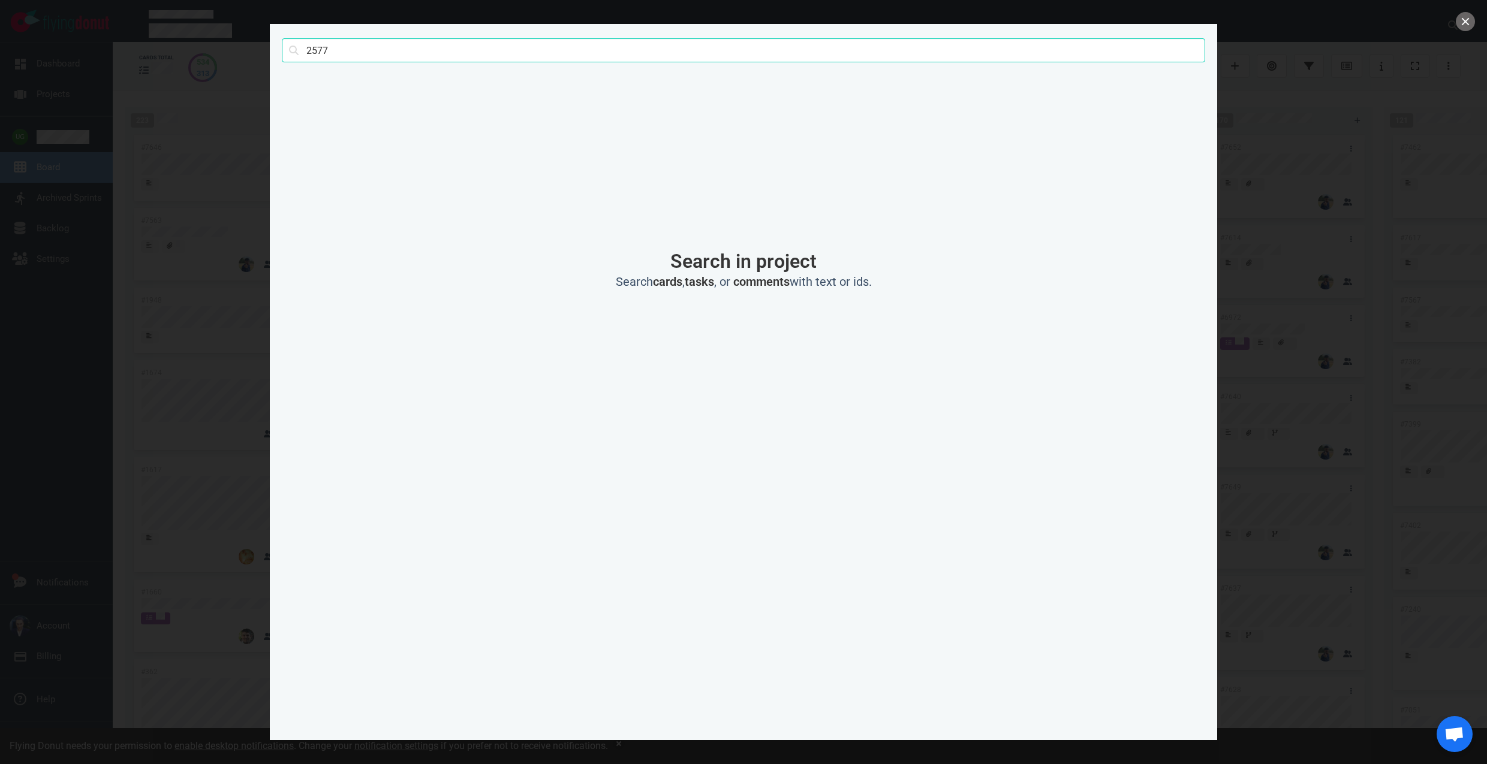
type input "2577"
click button "Search" at bounding box center [0, 0] width 0 height 0
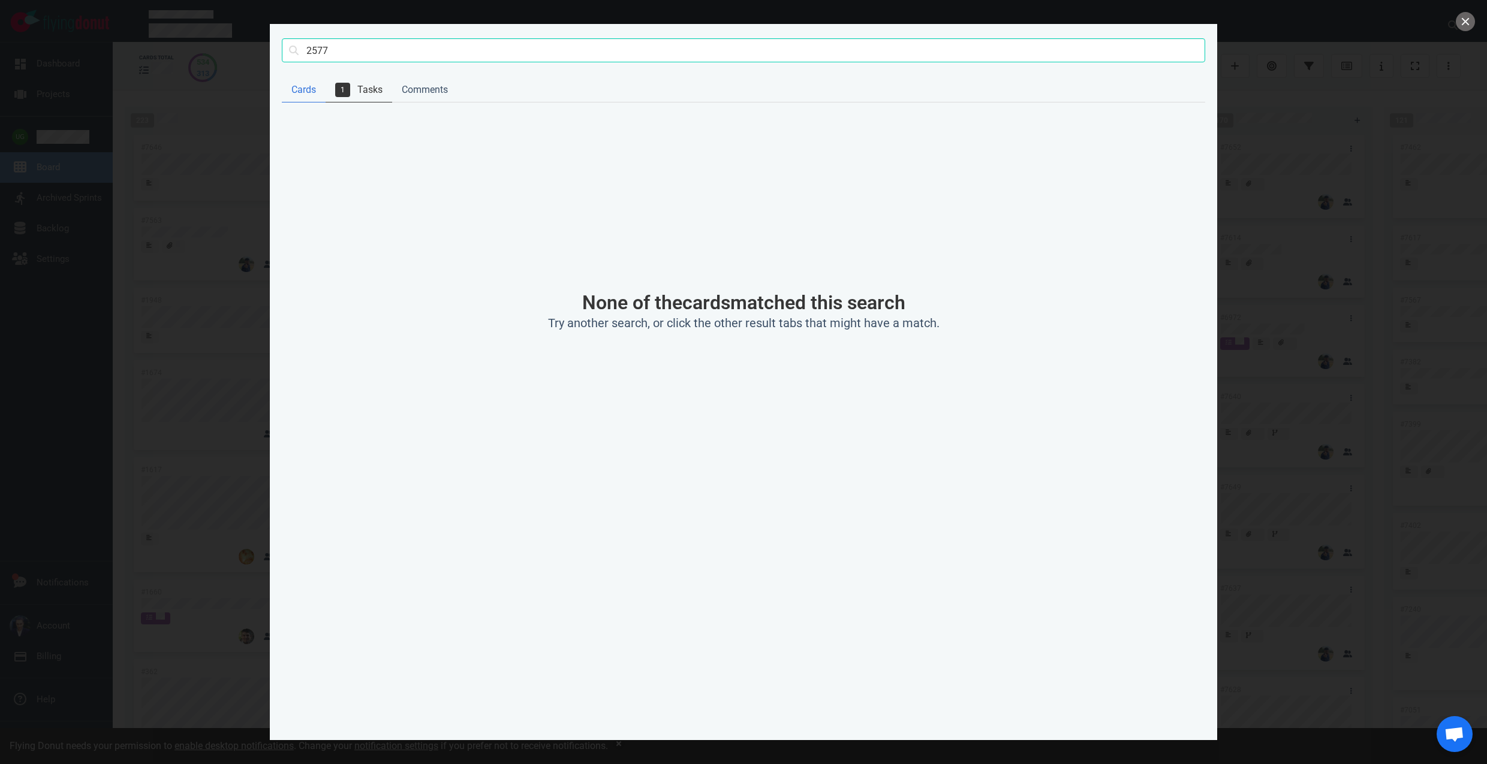
click at [374, 89] on link "1 Tasks" at bounding box center [358, 90] width 67 height 25
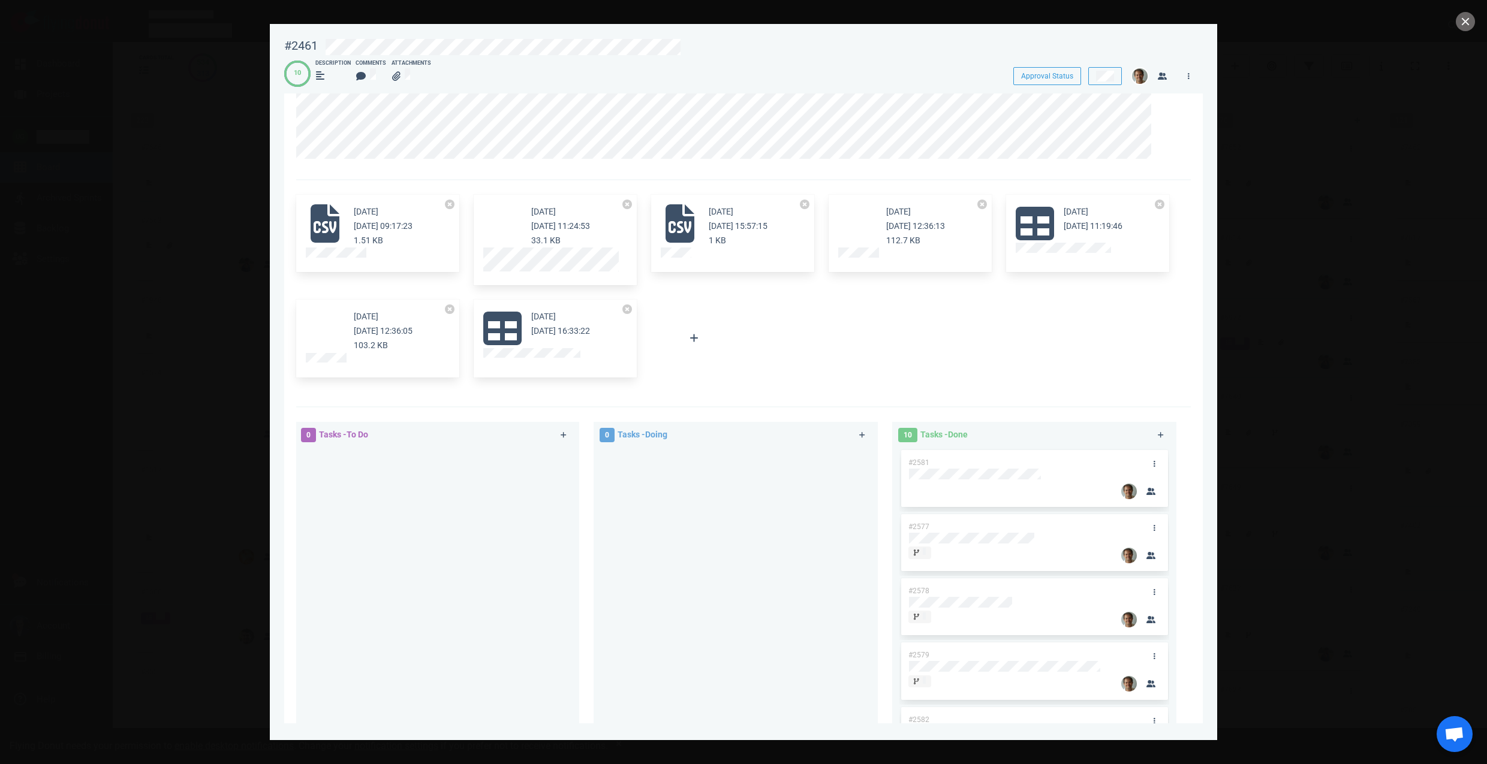
scroll to position [445, 0]
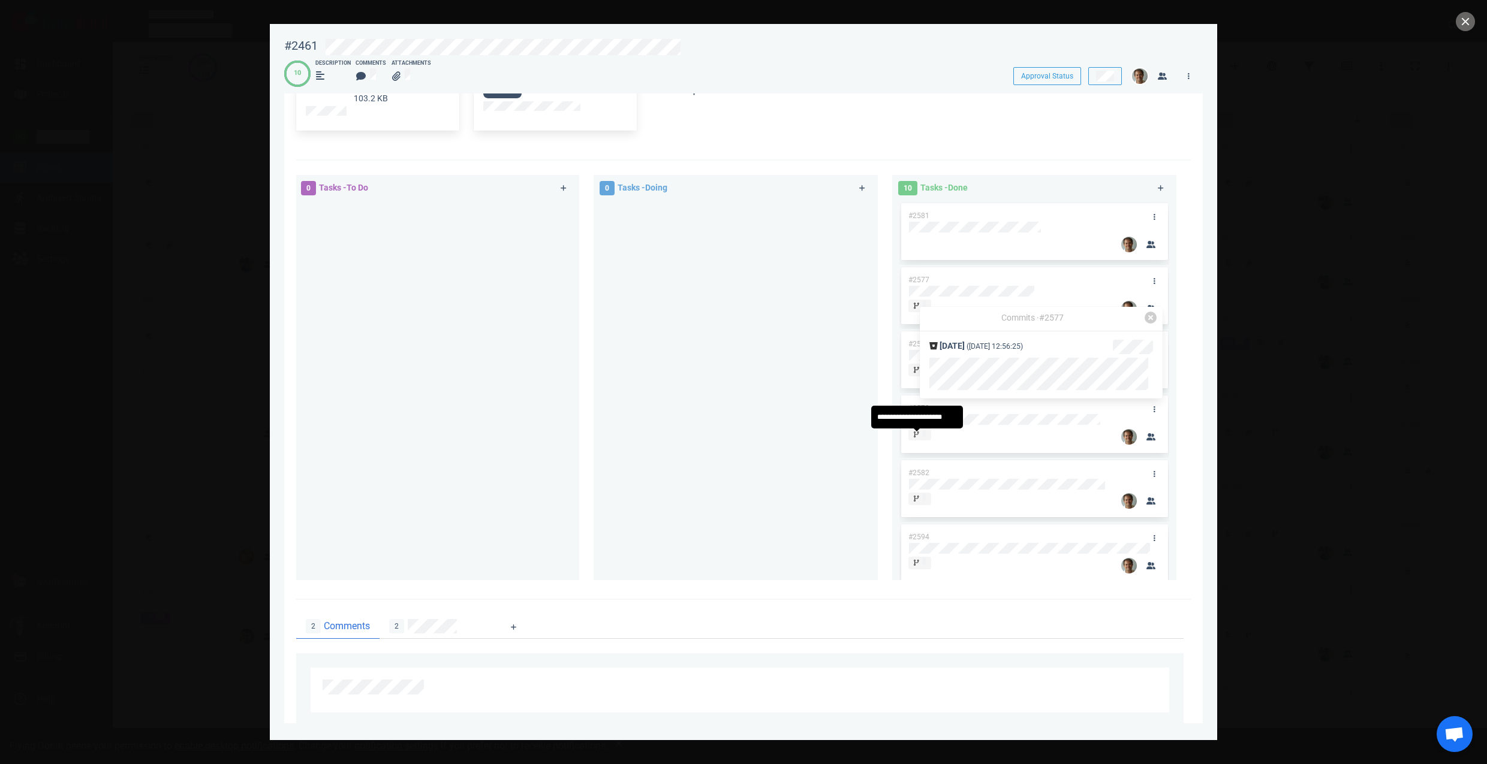
click at [919, 440] on div at bounding box center [920, 435] width 12 height 10
click at [826, 442] on div at bounding box center [736, 386] width 270 height 370
